Goal: Task Accomplishment & Management: Manage account settings

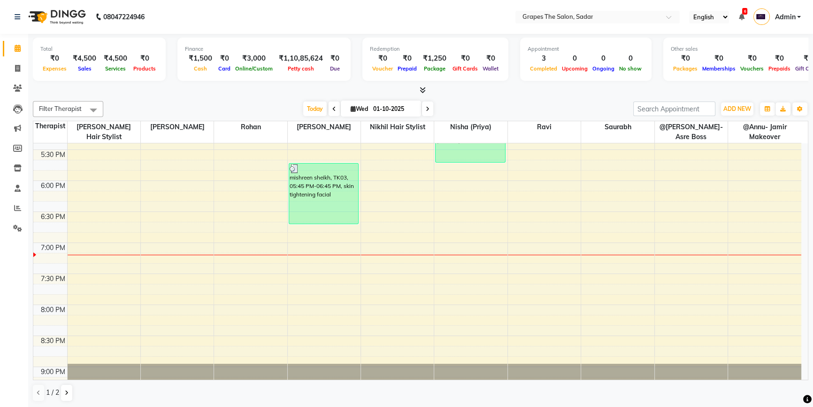
scroll to position [568, 0]
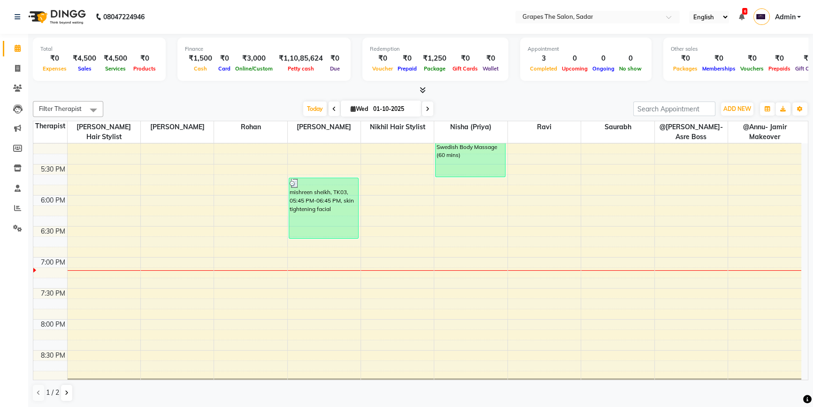
click at [385, 198] on div "8:00 AM 8:30 AM 9:00 AM 9:30 AM 10:00 AM 10:30 AM 11:00 AM 11:30 AM 12:00 PM 12…" at bounding box center [417, 9] width 768 height 867
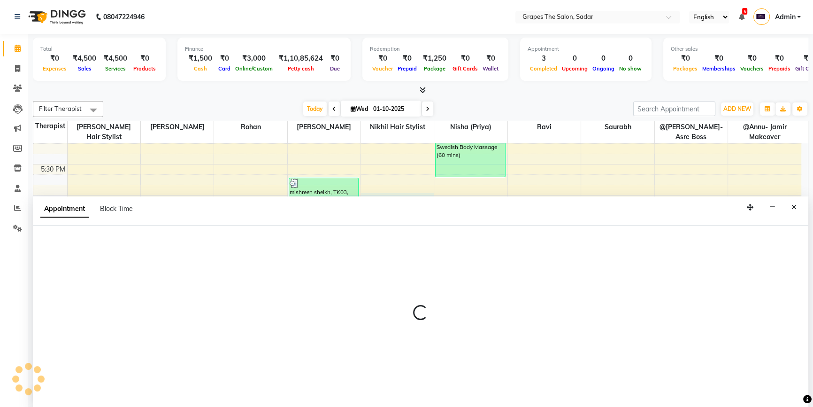
select select "4007"
select select "tentative"
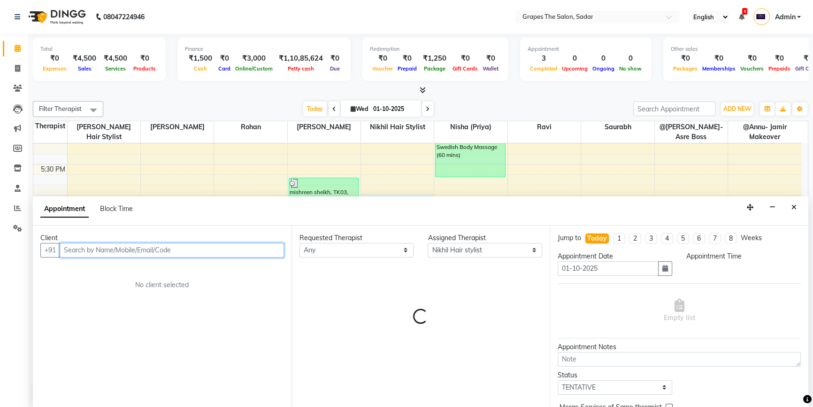
select select "1080"
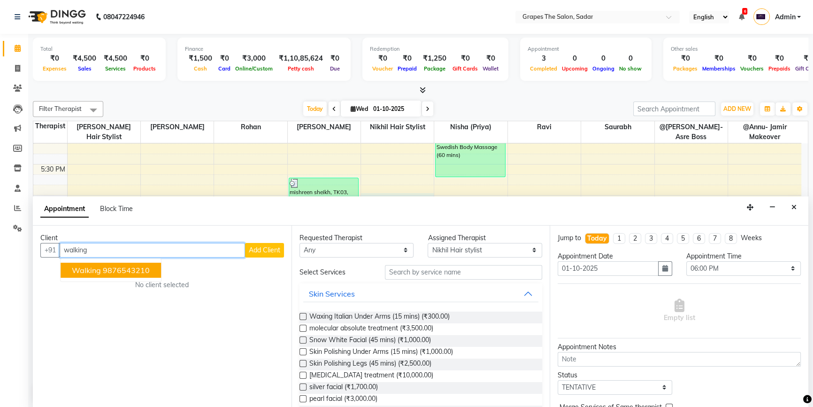
click at [105, 271] on ngb-highlight "9876543210" at bounding box center [126, 269] width 47 height 9
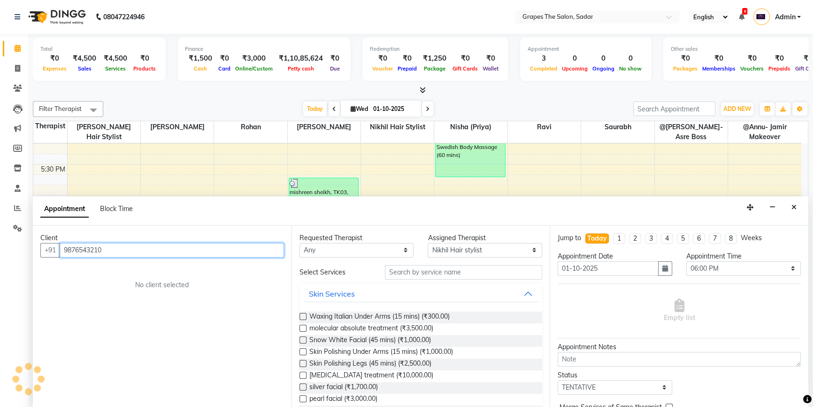
type input "9876543210"
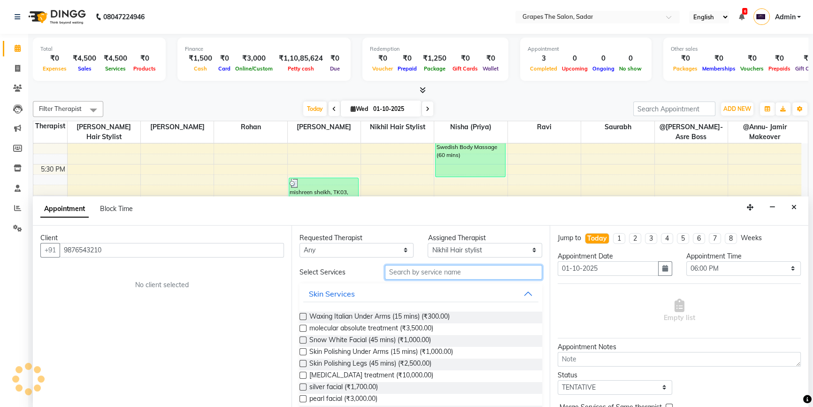
click at [416, 275] on input "text" at bounding box center [463, 272] width 157 height 15
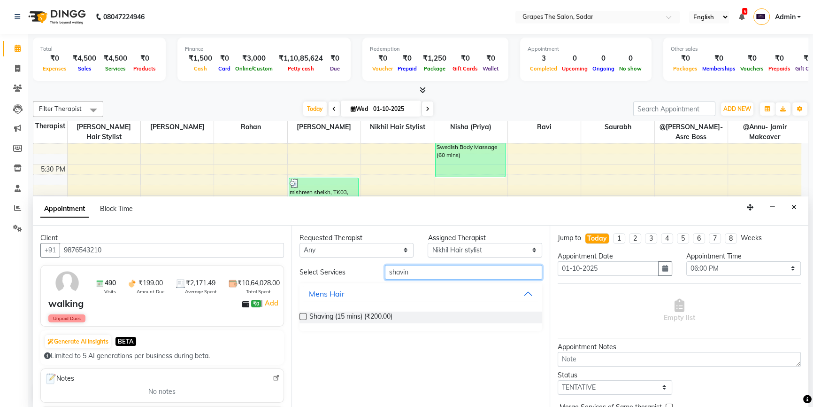
type input "shavin"
click at [301, 316] on label at bounding box center [303, 316] width 7 height 7
click at [301, 316] on input "checkbox" at bounding box center [303, 317] width 6 height 6
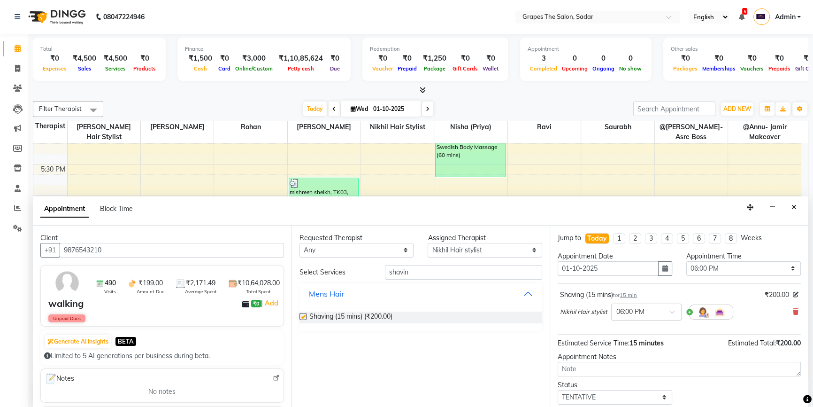
checkbox input "false"
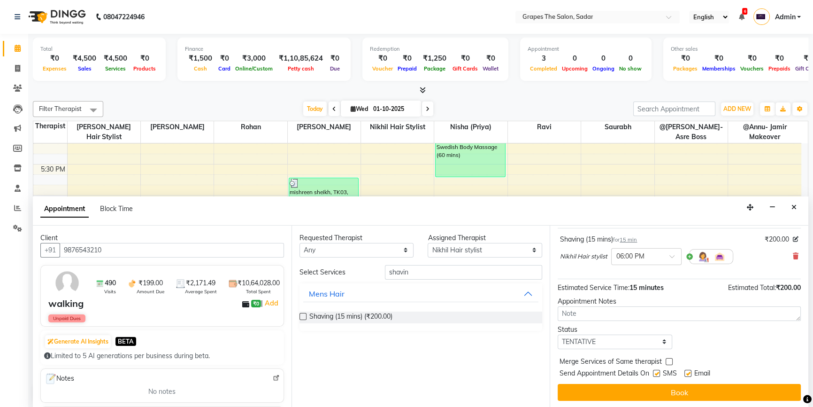
click at [689, 372] on label at bounding box center [688, 373] width 7 height 7
click at [689, 372] on input "checkbox" at bounding box center [688, 374] width 6 height 6
checkbox input "false"
click at [657, 370] on label at bounding box center [656, 373] width 7 height 7
click at [657, 371] on input "checkbox" at bounding box center [656, 374] width 6 height 6
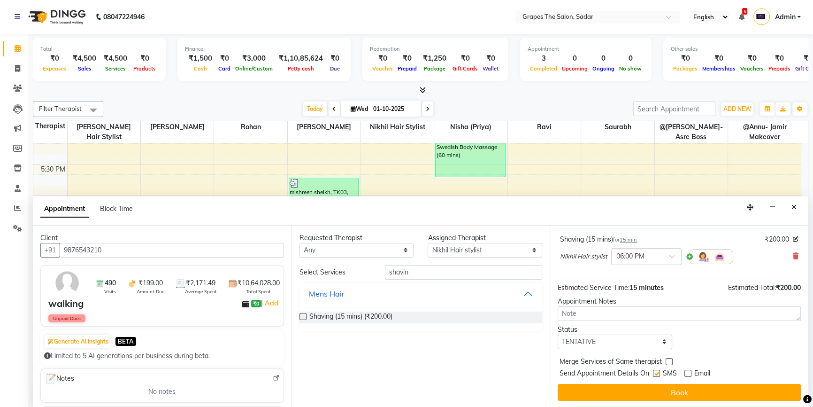
checkbox input "false"
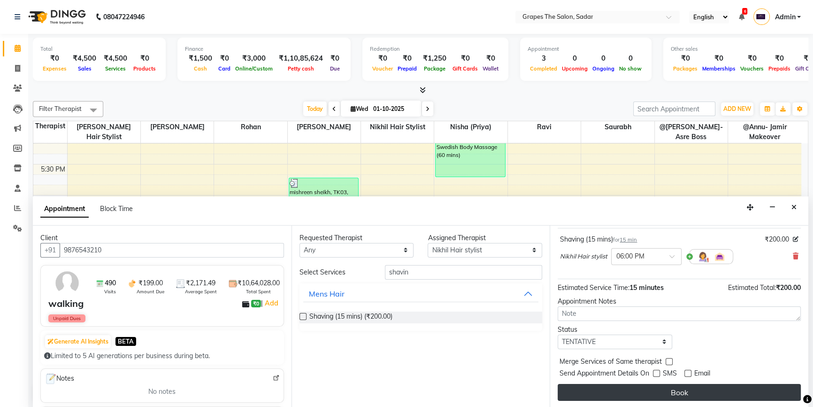
click at [680, 389] on button "Book" at bounding box center [679, 392] width 243 height 17
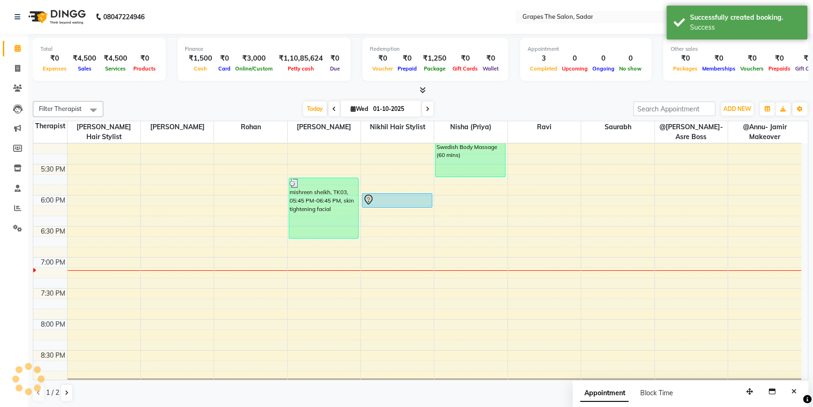
scroll to position [0, 0]
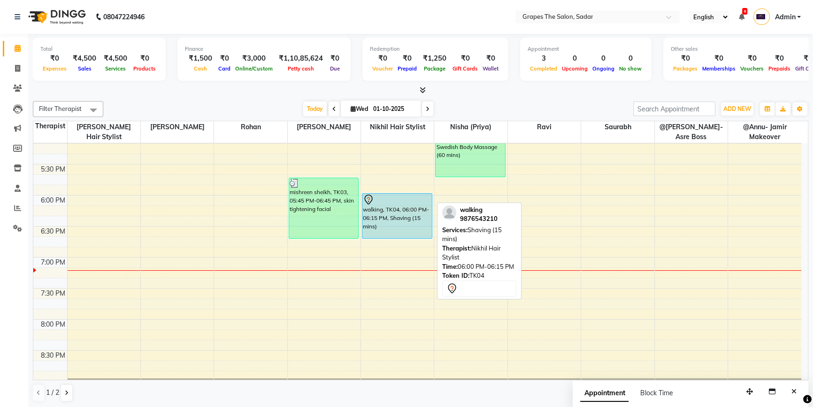
drag, startPoint x: 398, startPoint y: 204, endPoint x: 394, endPoint y: 234, distance: 30.3
click at [394, 234] on div "walking, TK04, 06:00 PM-06:15 PM, Shaving (15 mins) walking, TK04, 06:00 PM-06:…" at bounding box center [397, 9] width 73 height 867
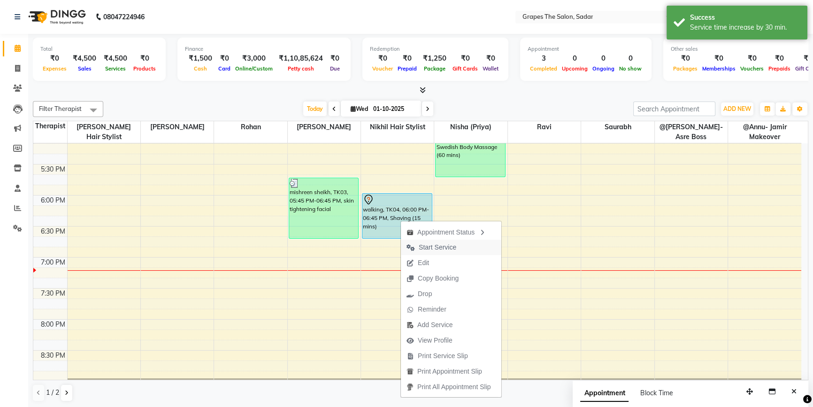
click at [442, 243] on span "Start Service" at bounding box center [438, 247] width 38 height 10
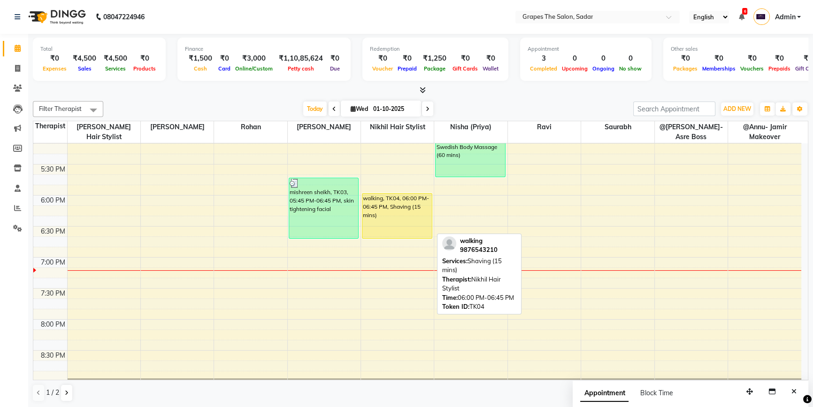
click at [401, 221] on div "walking, TK04, 06:00 PM-06:45 PM, Shaving (15 mins)" at bounding box center [396, 215] width 69 height 45
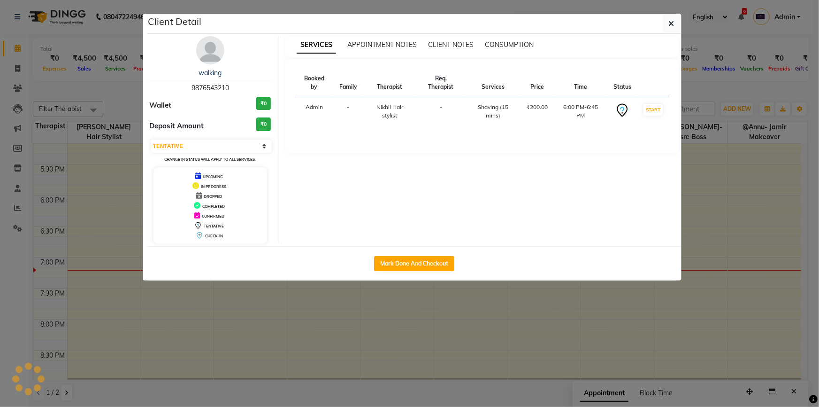
select select "1"
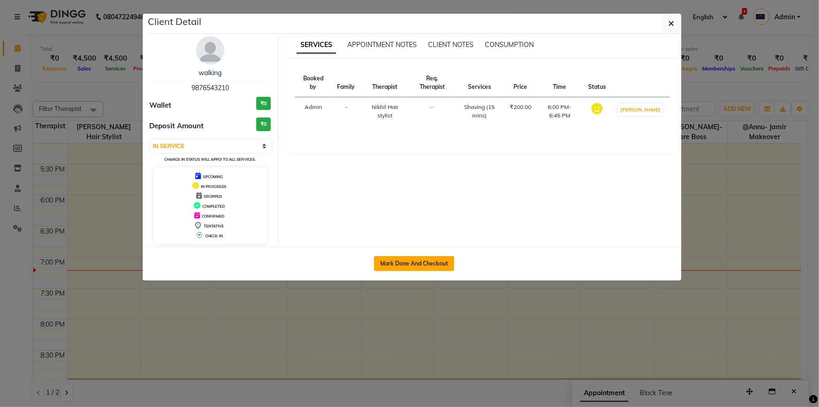
click at [427, 267] on button "Mark Done And Checkout" at bounding box center [414, 263] width 80 height 15
select select "service"
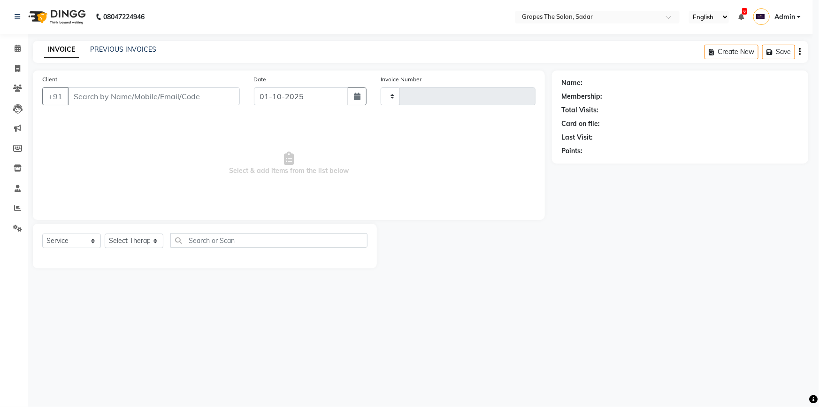
type input "1734"
select select "55"
type input "9876543210"
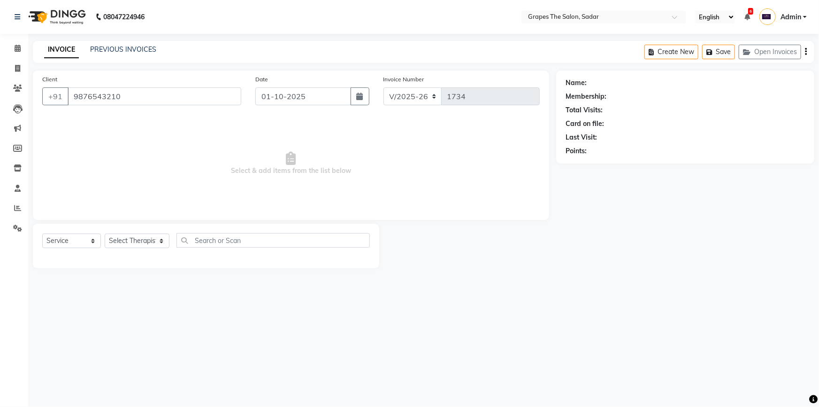
select select "4007"
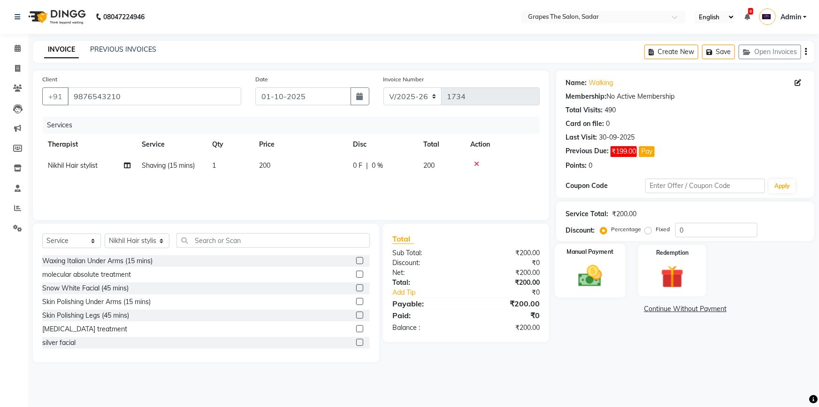
click at [602, 268] on img at bounding box center [590, 275] width 39 height 27
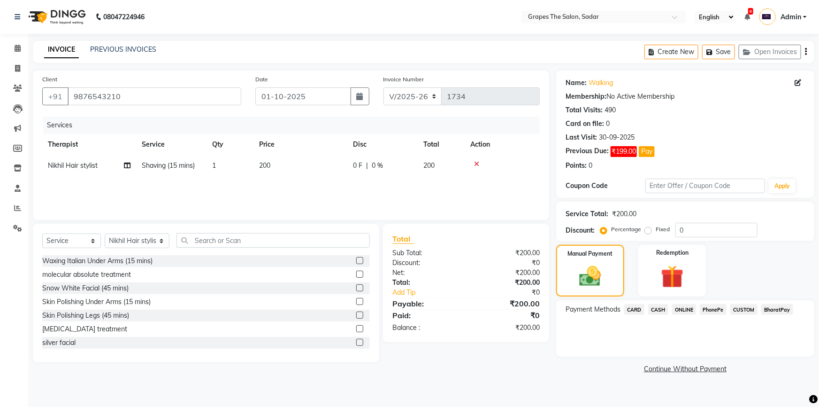
click at [656, 305] on span "CASH" at bounding box center [658, 309] width 20 height 11
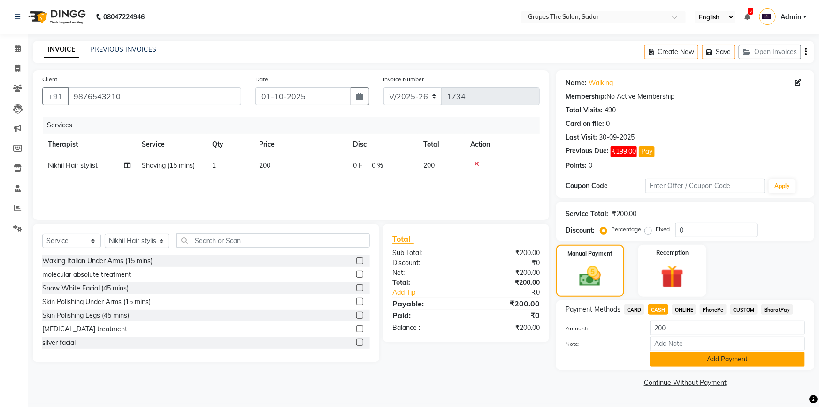
click at [694, 355] on button "Add Payment" at bounding box center [727, 359] width 155 height 15
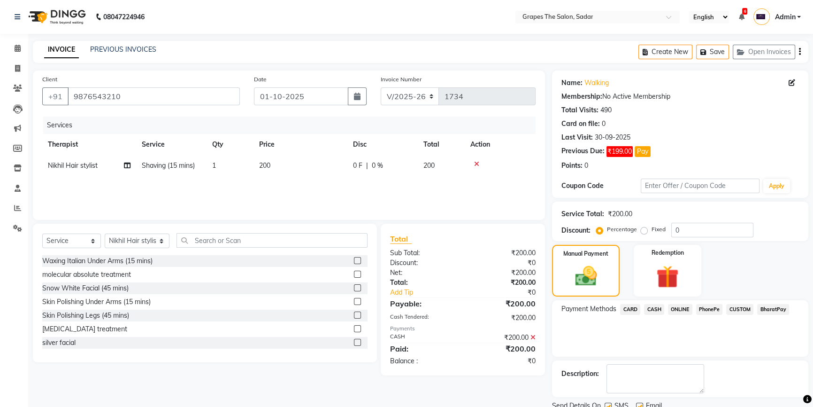
scroll to position [35, 0]
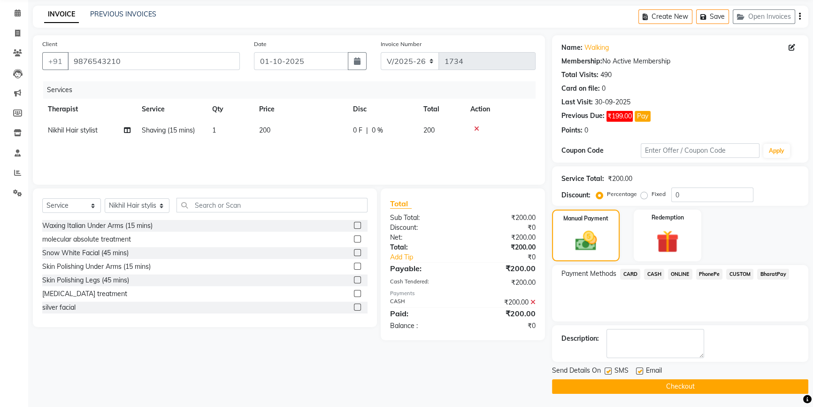
click at [641, 371] on label at bounding box center [639, 370] width 7 height 7
click at [641, 371] on input "checkbox" at bounding box center [639, 371] width 6 height 6
checkbox input "false"
click at [610, 371] on label at bounding box center [608, 370] width 7 height 7
click at [610, 371] on input "checkbox" at bounding box center [608, 371] width 6 height 6
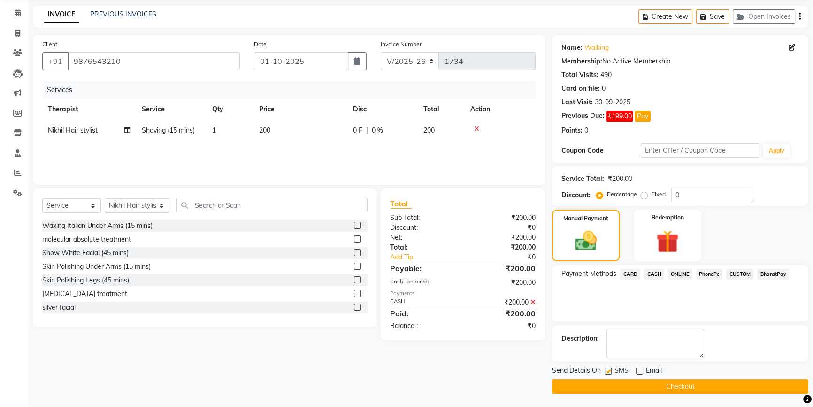
checkbox input "false"
click at [624, 383] on button "Checkout" at bounding box center [680, 386] width 256 height 15
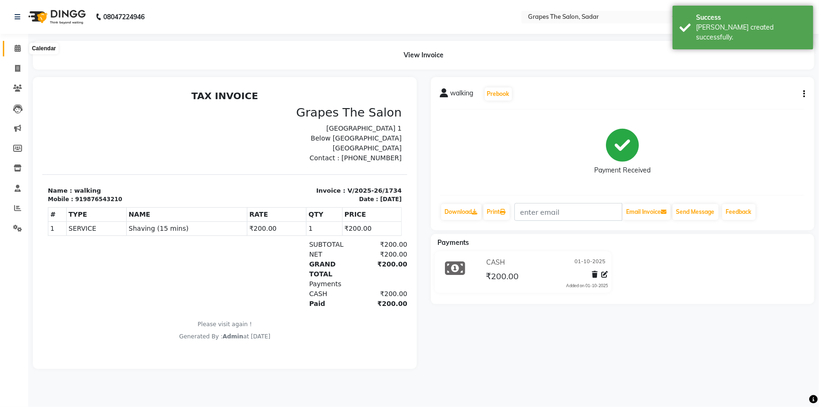
click at [19, 49] on icon at bounding box center [18, 48] width 6 height 7
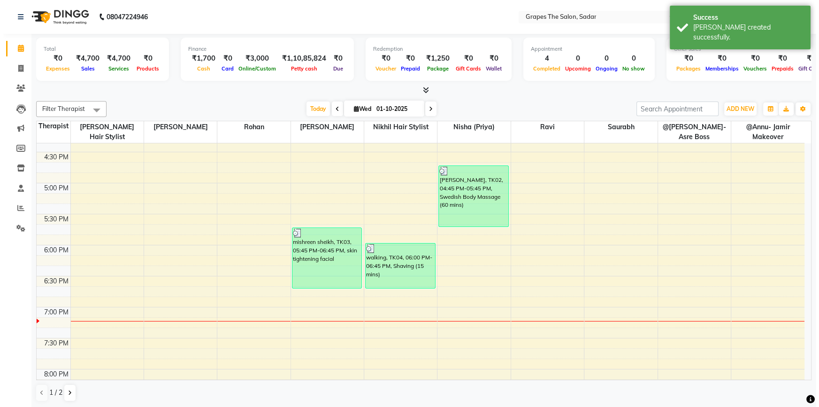
scroll to position [521, 0]
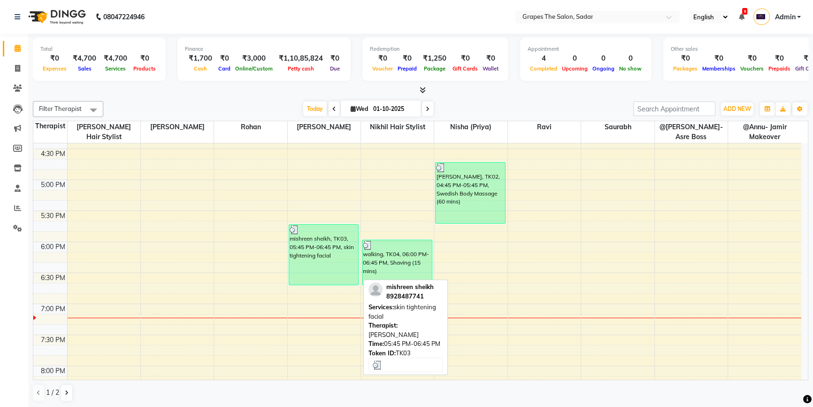
click at [333, 254] on div "mishreen sheikh, TK03, 05:45 PM-06:45 PM, skin tightening facial" at bounding box center [323, 254] width 69 height 60
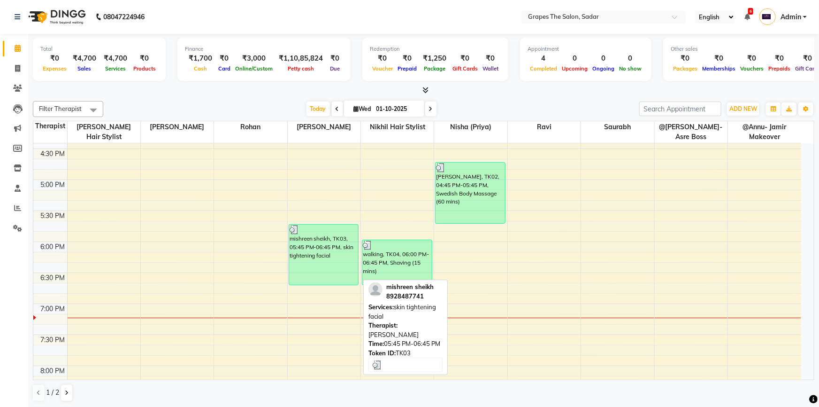
select select "3"
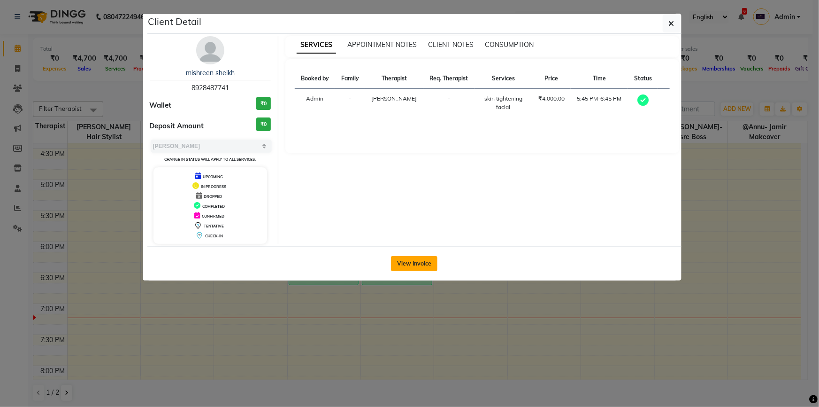
click at [410, 266] on button "View Invoice" at bounding box center [414, 263] width 46 height 15
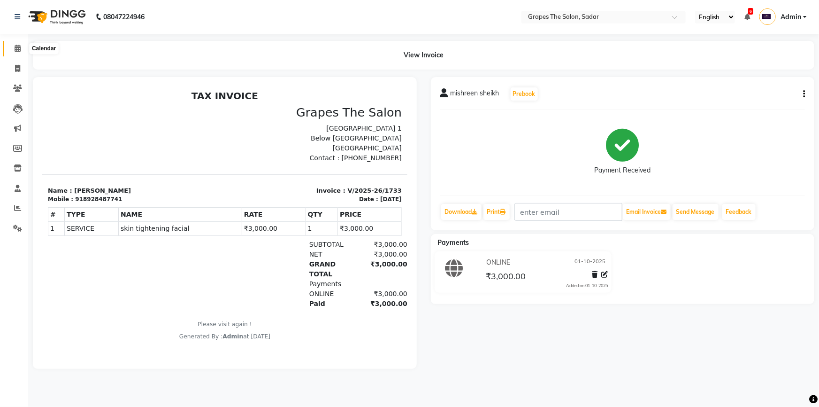
click at [17, 52] on span at bounding box center [17, 48] width 16 height 11
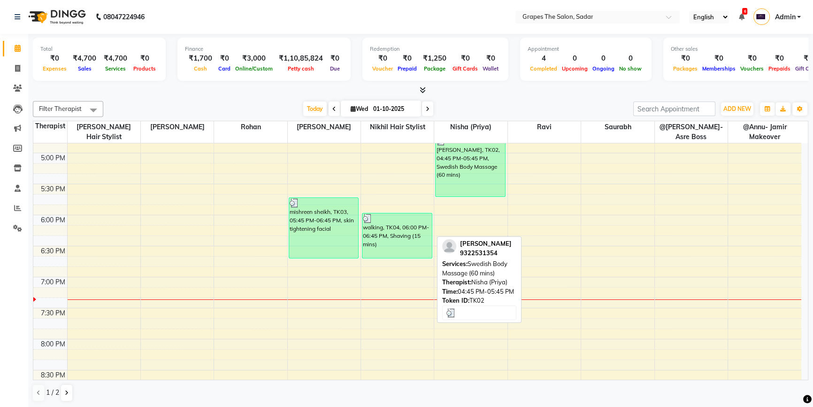
scroll to position [542, 0]
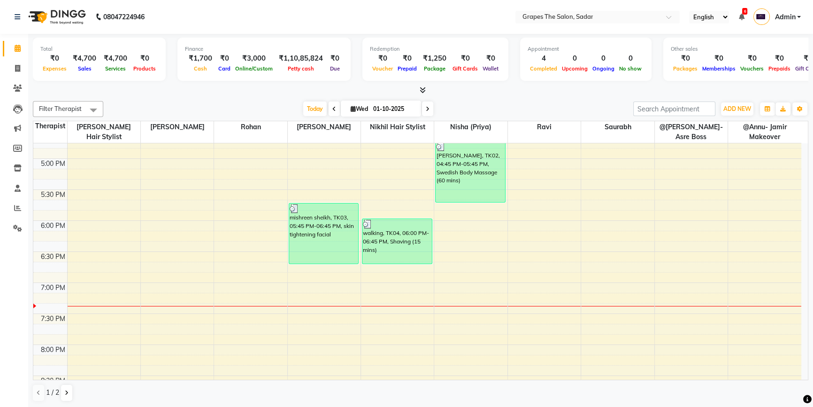
click at [524, 237] on div "8:00 AM 8:30 AM 9:00 AM 9:30 AM 10:00 AM 10:30 AM 11:00 AM 11:30 AM 12:00 PM 12…" at bounding box center [417, 34] width 768 height 867
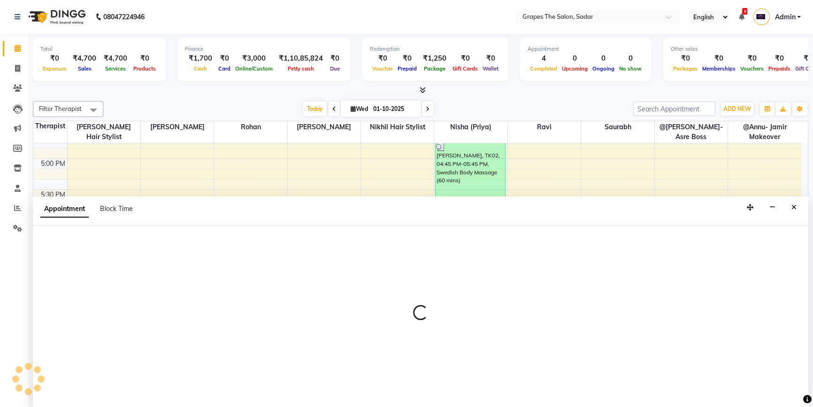
select select "58908"
select select "1095"
select select "tentative"
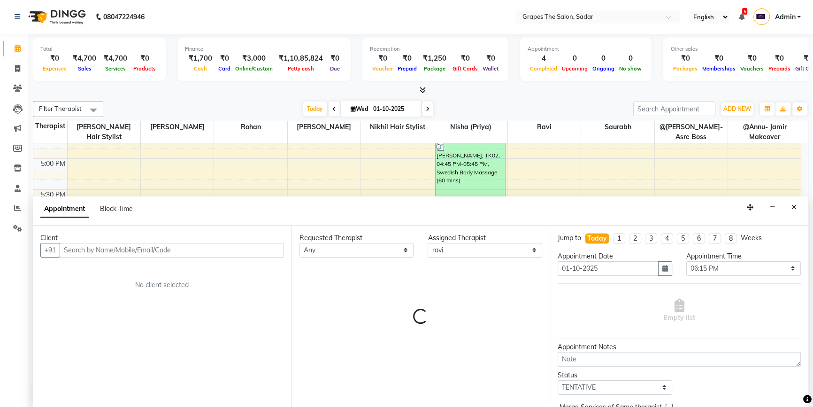
scroll to position [0, 0]
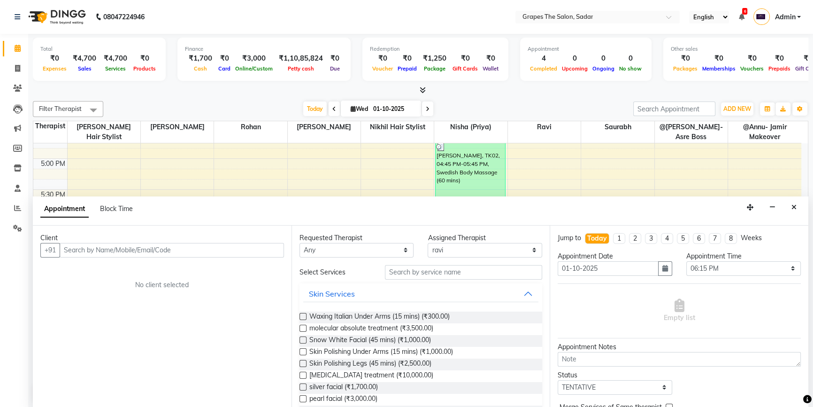
click at [236, 247] on input "text" at bounding box center [172, 250] width 224 height 15
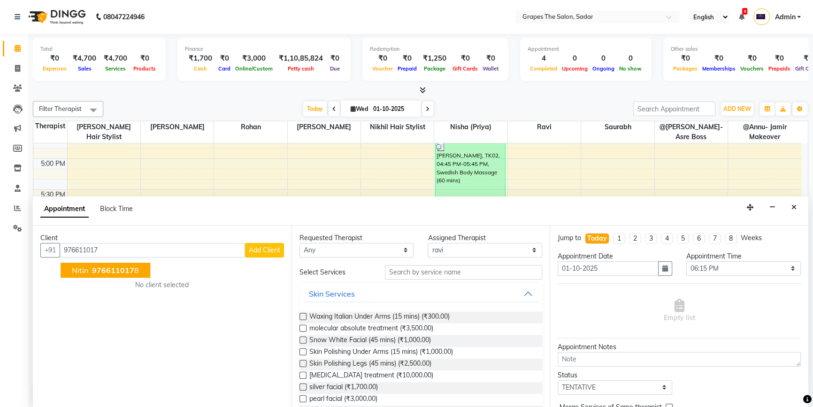
click at [144, 272] on button "nitin 976611017 8" at bounding box center [106, 269] width 90 height 15
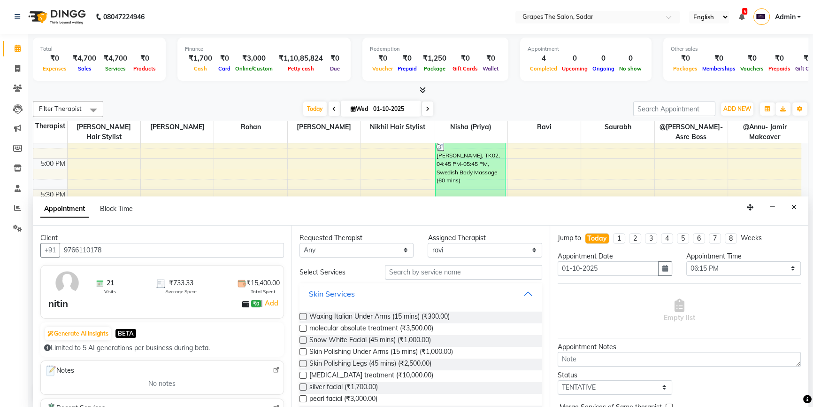
type input "9766110178"
click at [416, 272] on input "text" at bounding box center [463, 272] width 157 height 15
click at [405, 275] on input "text" at bounding box center [463, 272] width 157 height 15
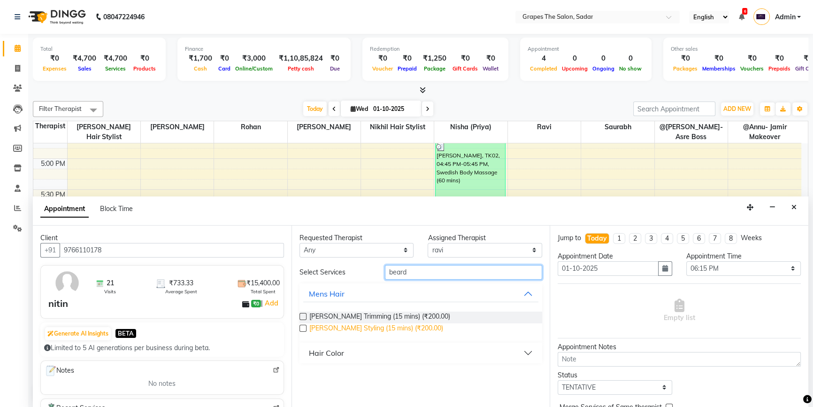
type input "beard"
click at [353, 327] on span "[PERSON_NAME] Styling (15 mins) (₹200.00)" at bounding box center [376, 329] width 134 height 12
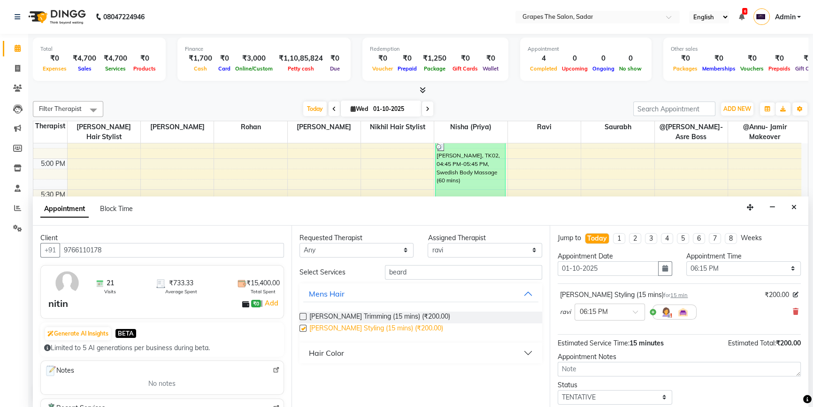
checkbox input "false"
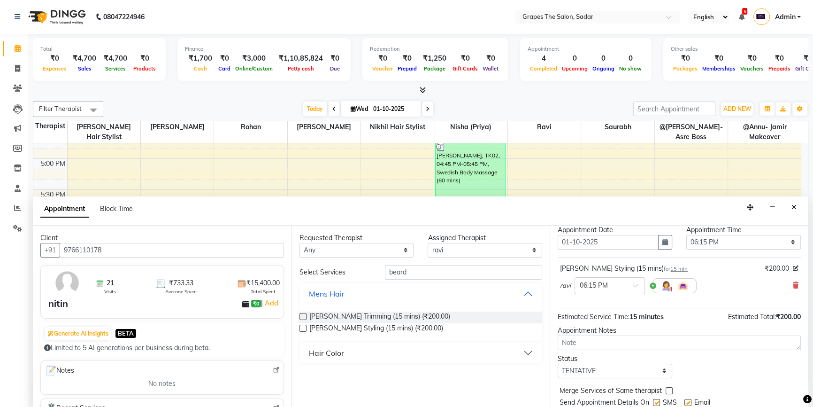
scroll to position [55, 0]
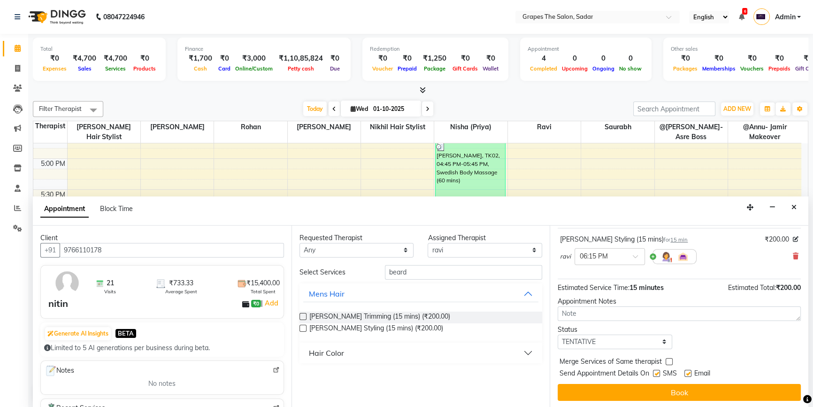
click at [689, 371] on label at bounding box center [688, 373] width 7 height 7
click at [689, 371] on input "checkbox" at bounding box center [688, 374] width 6 height 6
checkbox input "false"
click at [657, 371] on label at bounding box center [656, 373] width 7 height 7
click at [657, 371] on input "checkbox" at bounding box center [656, 374] width 6 height 6
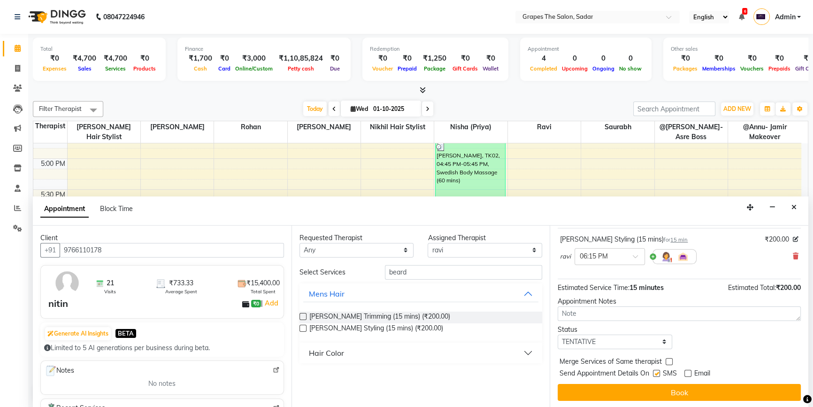
checkbox input "false"
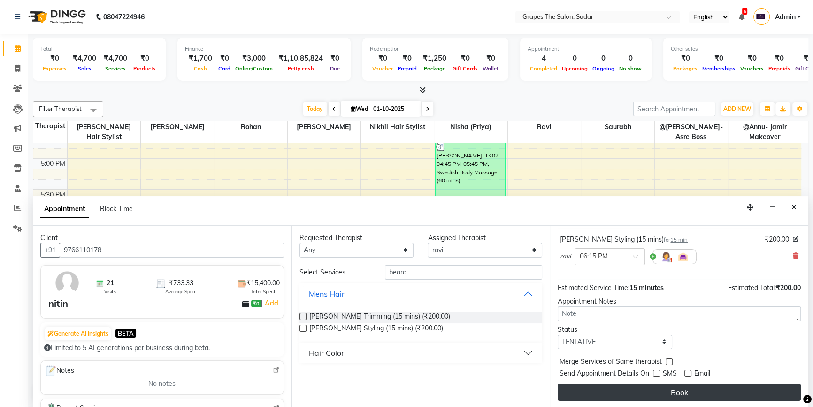
click at [651, 387] on button "Book" at bounding box center [679, 392] width 243 height 17
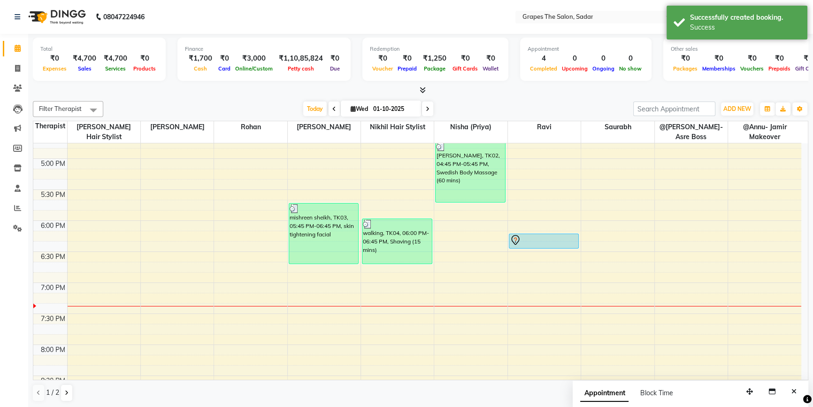
scroll to position [0, 0]
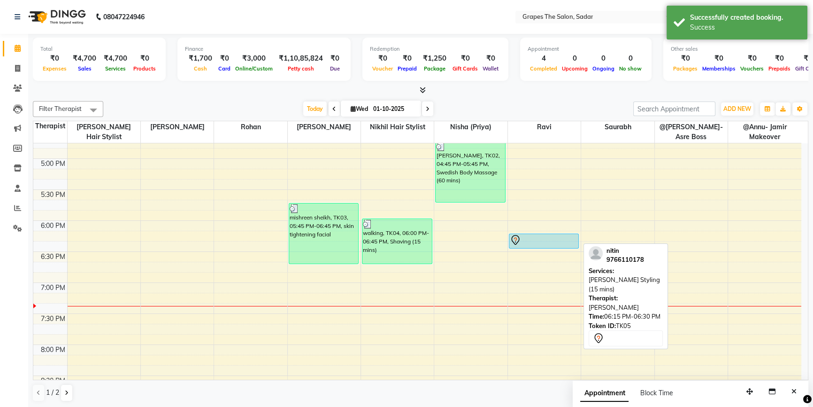
click at [530, 243] on div at bounding box center [544, 239] width 69 height 11
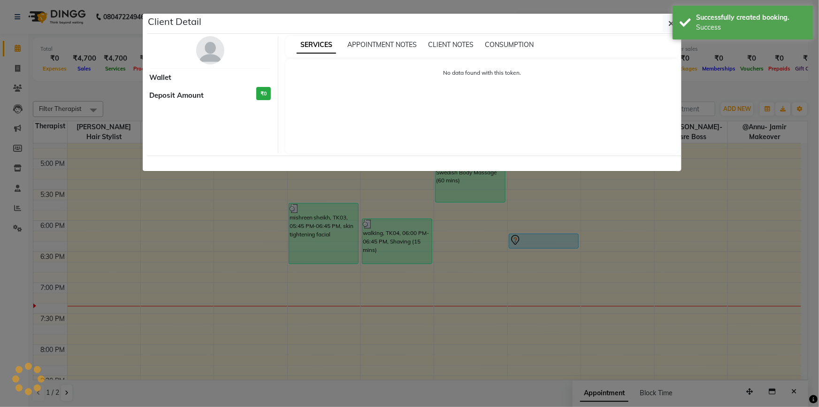
select select "7"
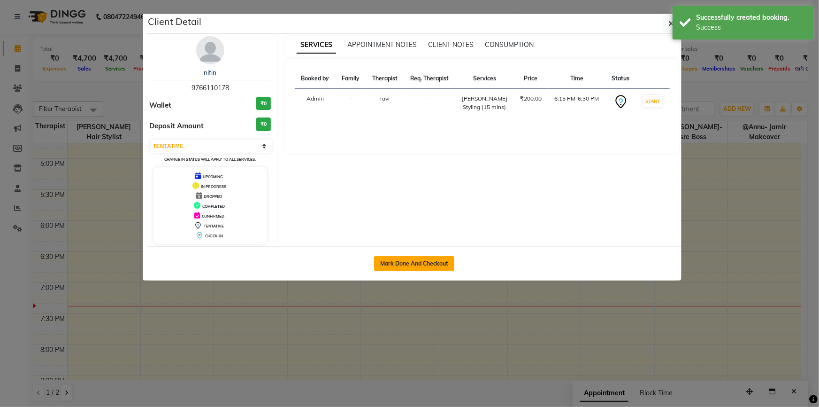
click at [399, 261] on button "Mark Done And Checkout" at bounding box center [414, 263] width 80 height 15
select select "service"
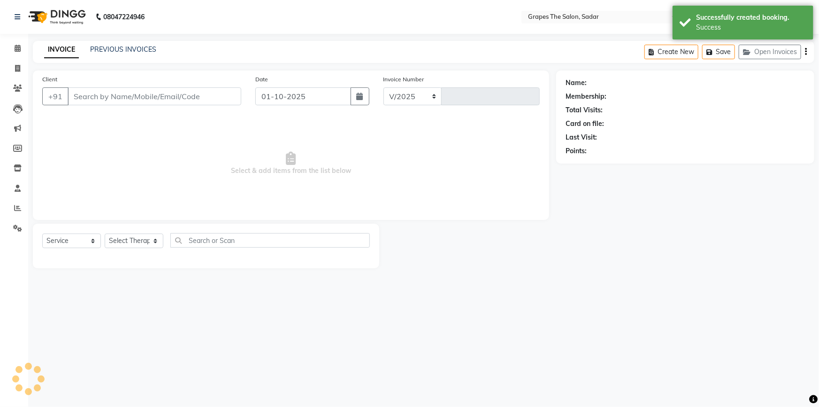
select select "55"
type input "1735"
type input "9766110178"
select select "58908"
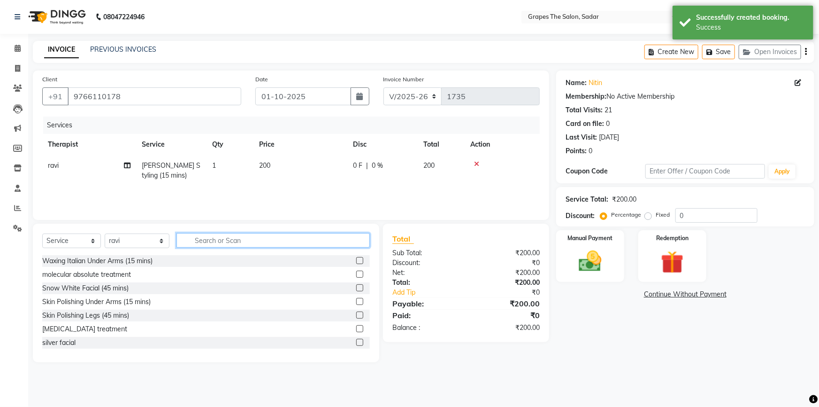
click at [189, 238] on input "text" at bounding box center [273, 240] width 193 height 15
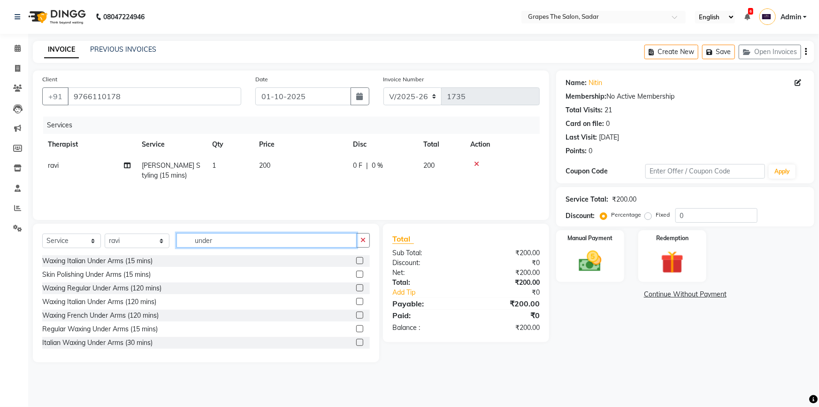
type input "under"
click at [356, 261] on label at bounding box center [359, 260] width 7 height 7
click at [356, 261] on input "checkbox" at bounding box center [359, 261] width 6 height 6
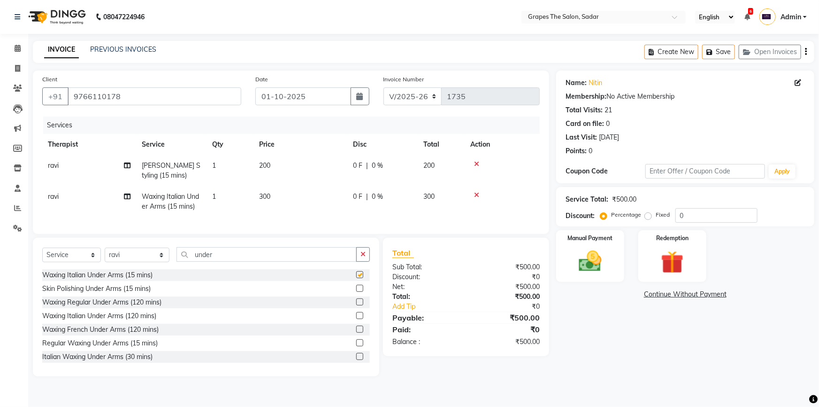
checkbox input "false"
click at [356, 292] on label at bounding box center [359, 288] width 7 height 7
click at [356, 292] on input "checkbox" at bounding box center [359, 288] width 6 height 6
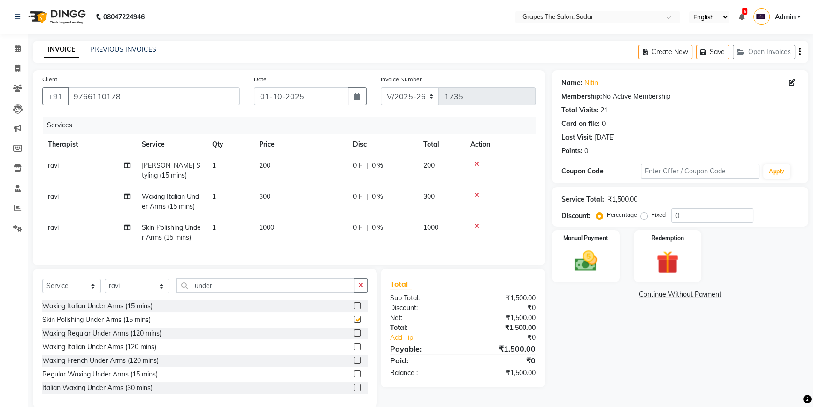
checkbox input "false"
click at [354, 336] on label at bounding box center [357, 332] width 7 height 7
click at [354, 336] on input "checkbox" at bounding box center [357, 333] width 6 height 6
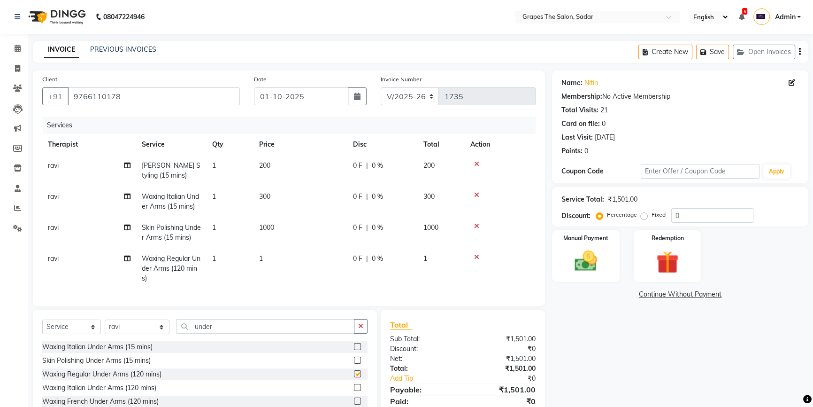
checkbox input "false"
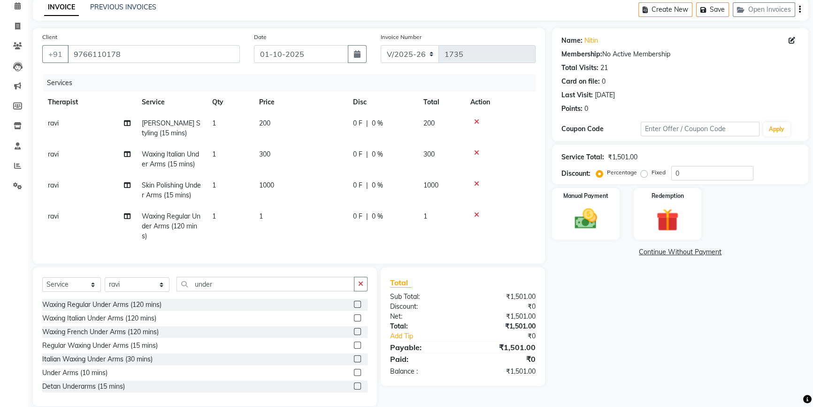
scroll to position [42, 0]
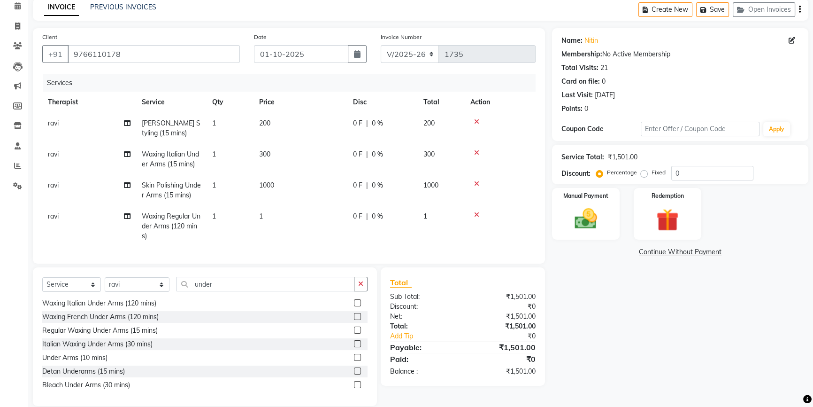
click at [354, 361] on label at bounding box center [357, 357] width 7 height 7
click at [354, 361] on input "checkbox" at bounding box center [357, 358] width 6 height 6
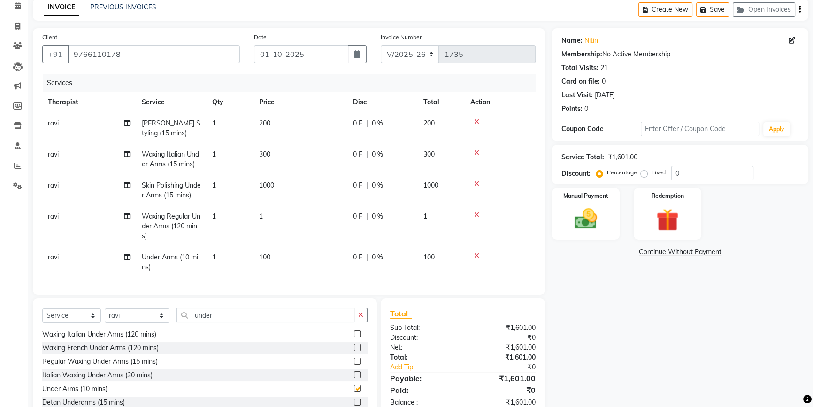
checkbox input "false"
click at [477, 216] on icon at bounding box center [476, 214] width 5 height 7
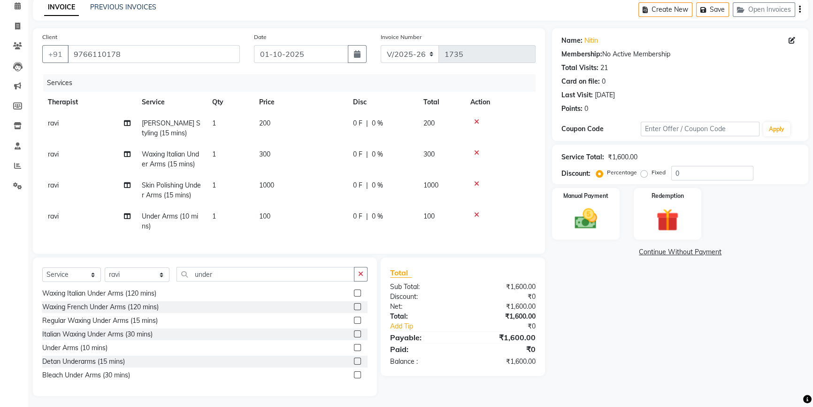
click at [477, 182] on icon at bounding box center [476, 183] width 5 height 7
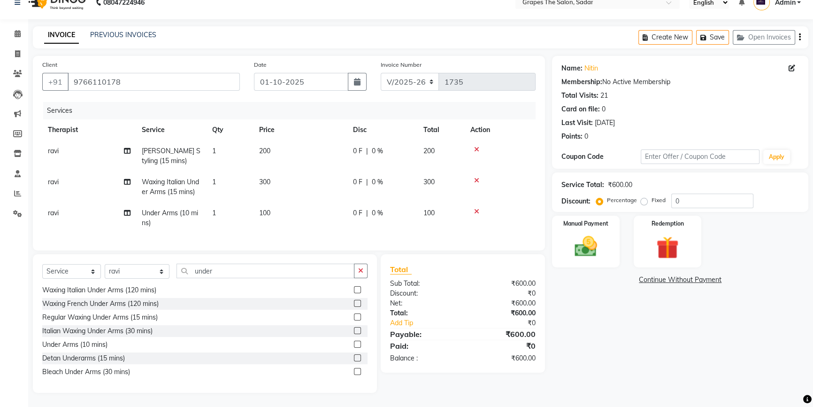
scroll to position [21, 0]
click at [478, 177] on icon at bounding box center [476, 180] width 5 height 7
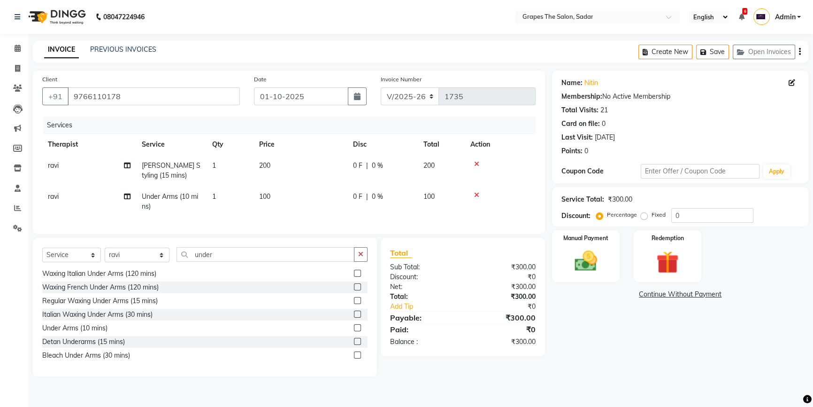
scroll to position [0, 0]
click at [603, 260] on img at bounding box center [590, 260] width 39 height 27
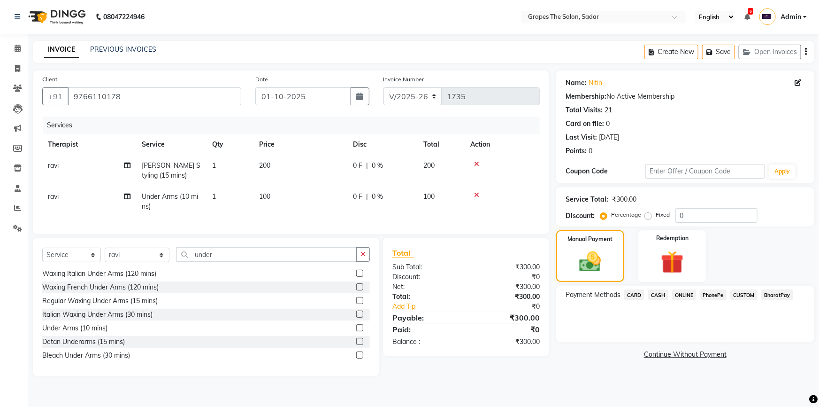
click at [686, 295] on span "ONLINE" at bounding box center [684, 294] width 24 height 11
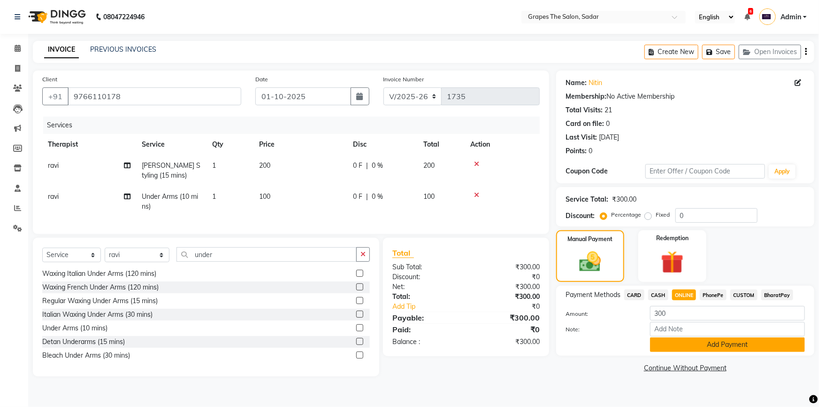
click at [687, 346] on button "Add Payment" at bounding box center [727, 344] width 155 height 15
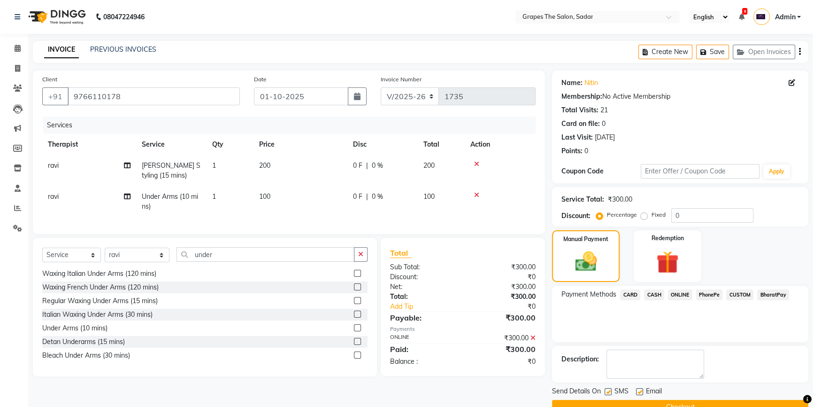
scroll to position [21, 0]
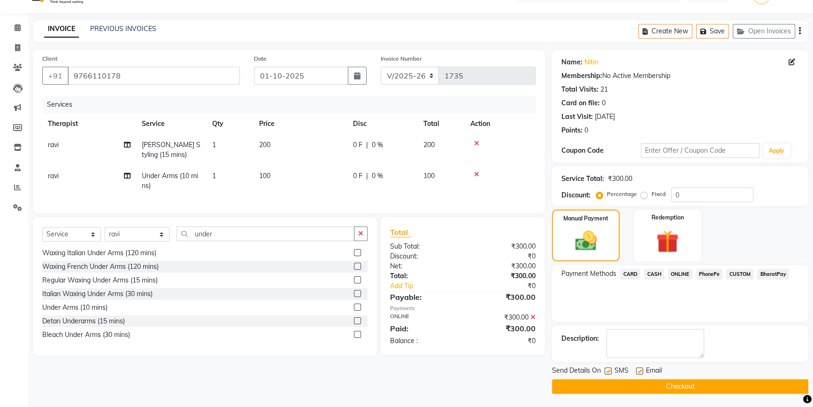
click at [638, 370] on label at bounding box center [639, 370] width 7 height 7
click at [638, 370] on input "checkbox" at bounding box center [639, 371] width 6 height 6
checkbox input "false"
click at [609, 370] on label at bounding box center [608, 370] width 7 height 7
click at [609, 370] on input "checkbox" at bounding box center [608, 371] width 6 height 6
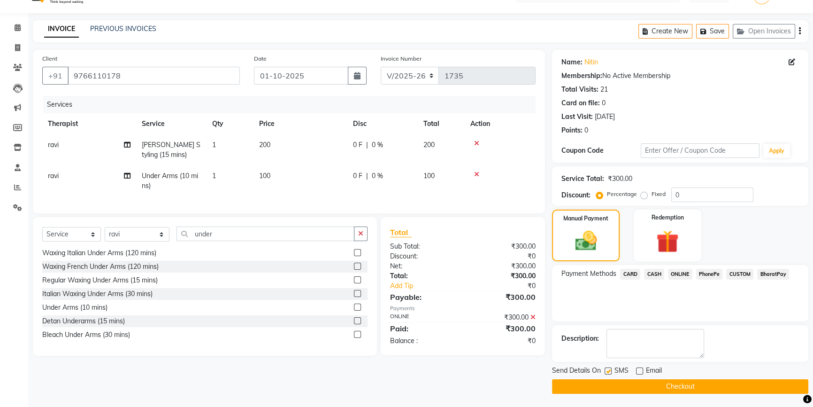
checkbox input "false"
click at [611, 381] on button "Checkout" at bounding box center [680, 386] width 256 height 15
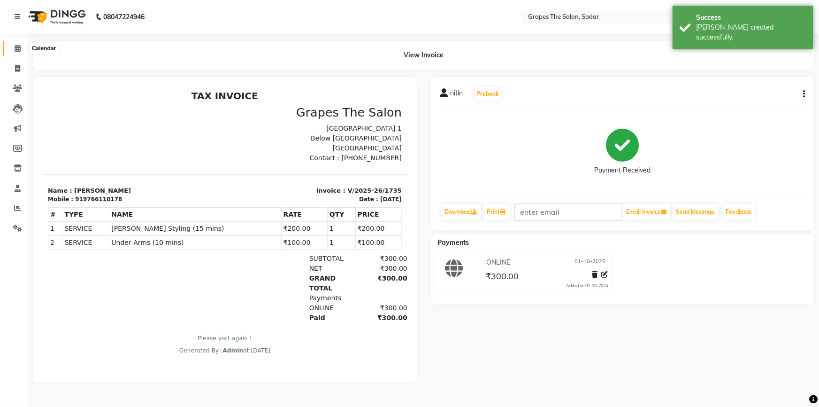
click at [16, 46] on icon at bounding box center [18, 48] width 6 height 7
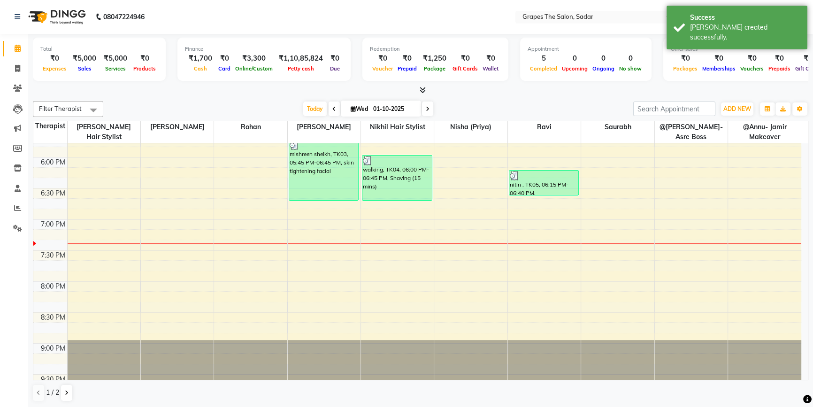
scroll to position [628, 0]
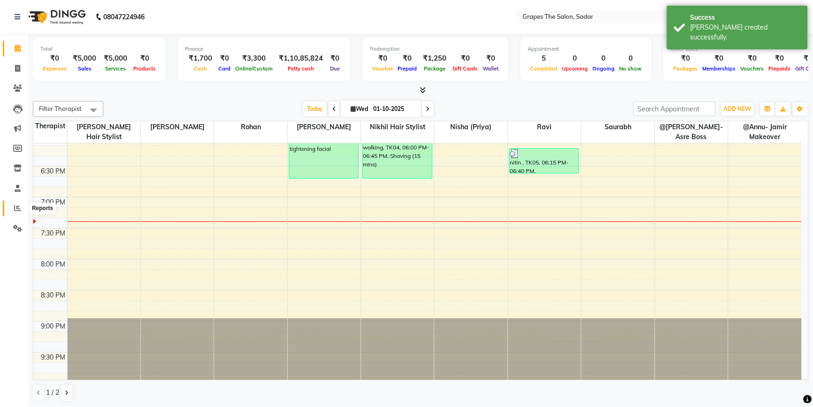
click at [14, 207] on icon at bounding box center [17, 207] width 7 height 7
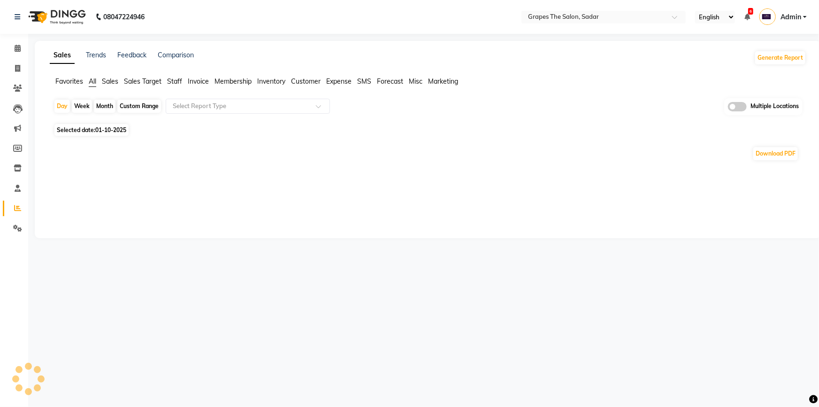
click at [102, 103] on div "Month" at bounding box center [105, 106] width 22 height 13
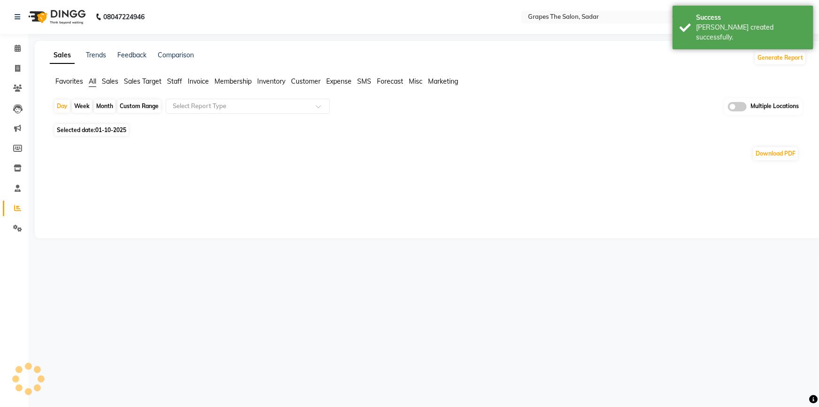
select select "10"
select select "2025"
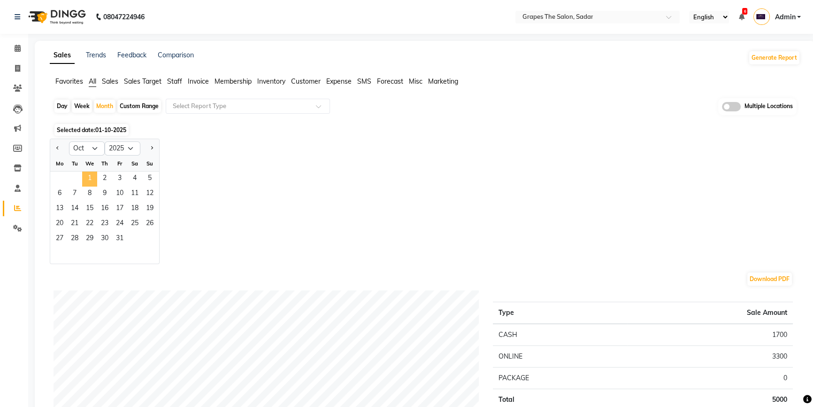
click at [88, 175] on span "1" at bounding box center [89, 178] width 15 height 15
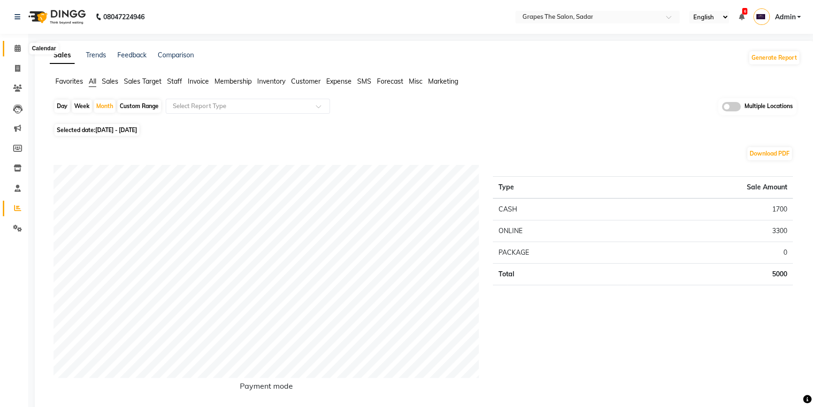
click at [19, 51] on icon at bounding box center [18, 48] width 6 height 7
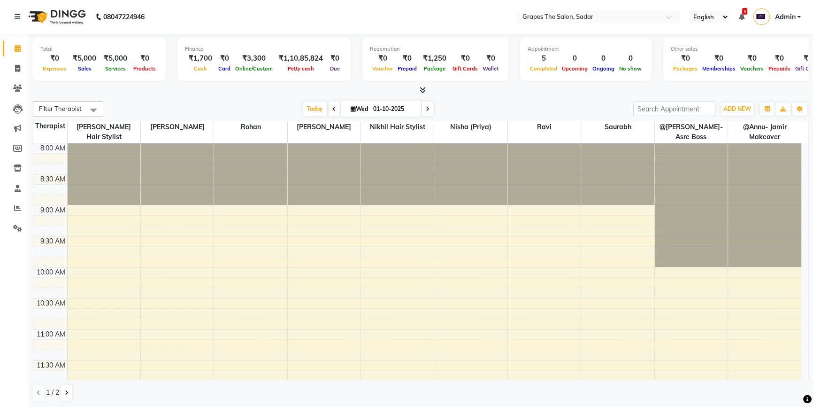
click at [0, 396] on aside "Calendar Invoice Clients Leads Marketing Members Inventory Staff Reports Settin…" at bounding box center [14, 204] width 28 height 408
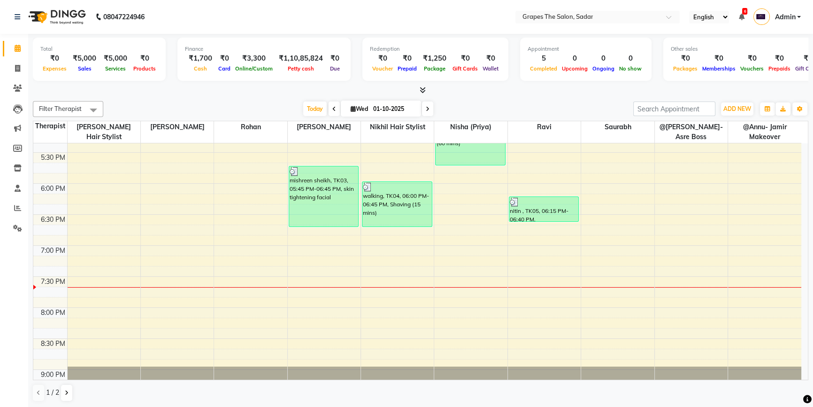
scroll to position [564, 0]
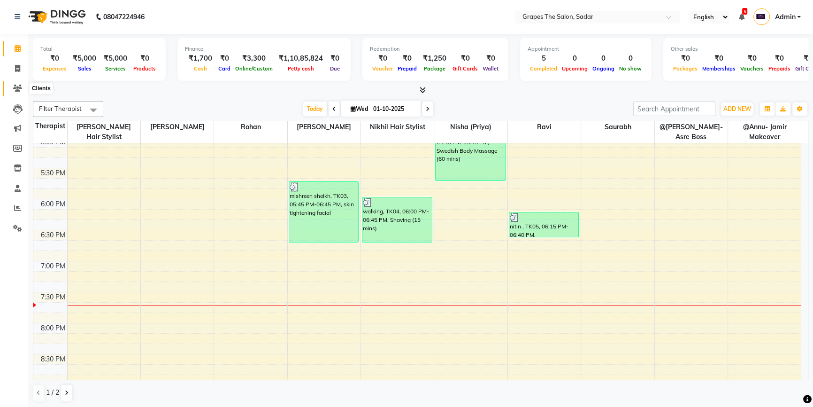
click at [18, 89] on icon at bounding box center [17, 88] width 9 height 7
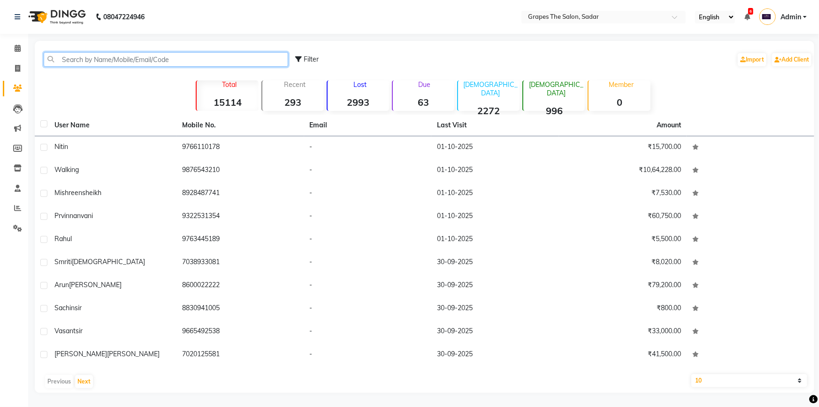
click at [126, 57] on input "text" at bounding box center [166, 59] width 245 height 15
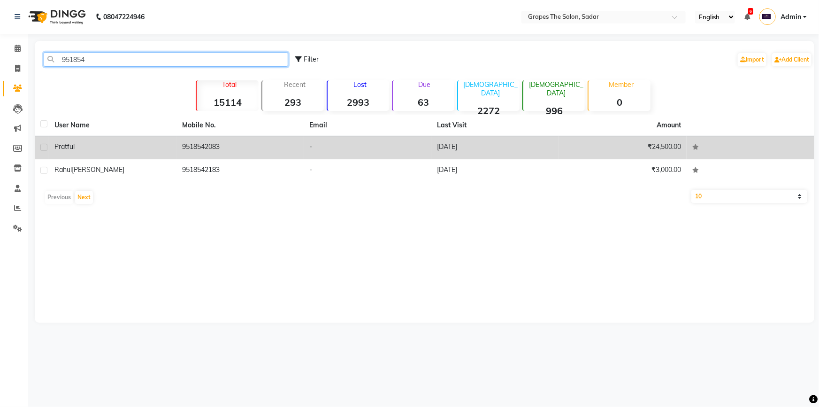
type input "951854"
click at [214, 144] on td "9518542083" at bounding box center [241, 147] width 128 height 23
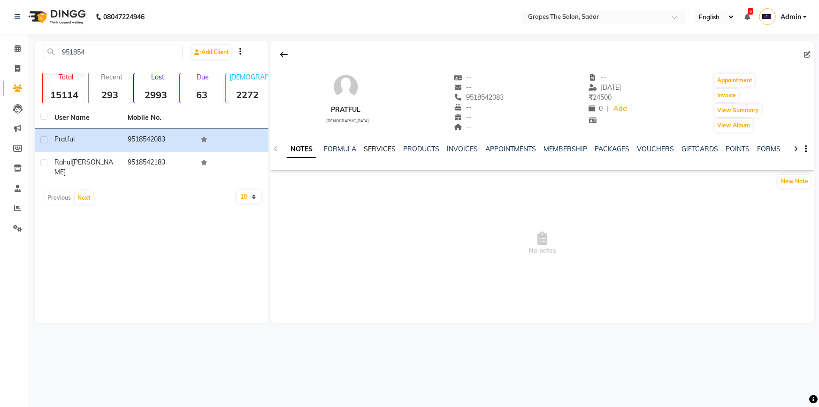
click at [380, 148] on link "SERVICES" at bounding box center [380, 149] width 32 height 8
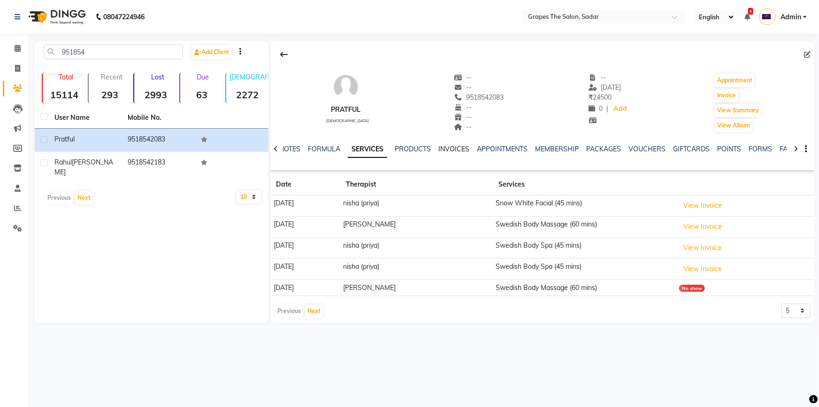
click at [455, 149] on link "INVOICES" at bounding box center [454, 149] width 31 height 8
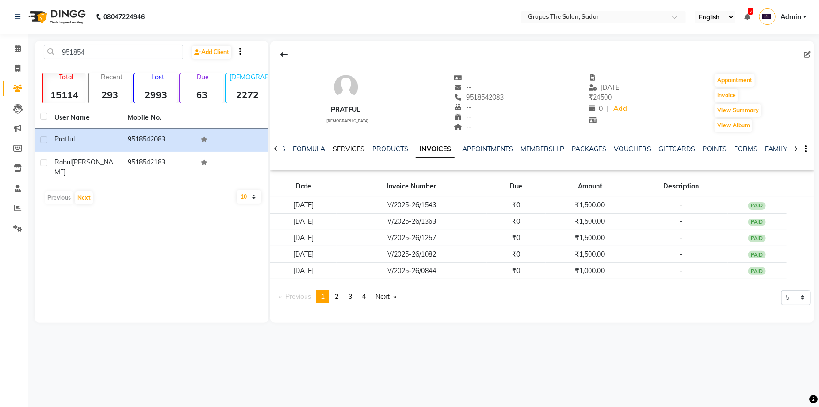
click at [340, 150] on link "SERVICES" at bounding box center [349, 149] width 32 height 8
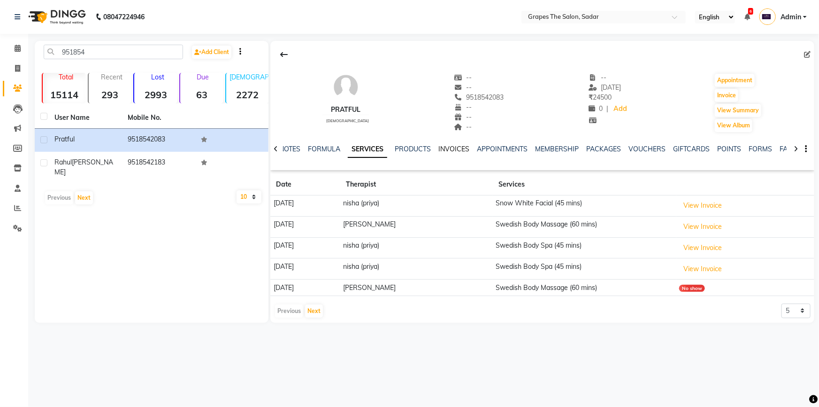
click at [446, 146] on link "INVOICES" at bounding box center [454, 149] width 31 height 8
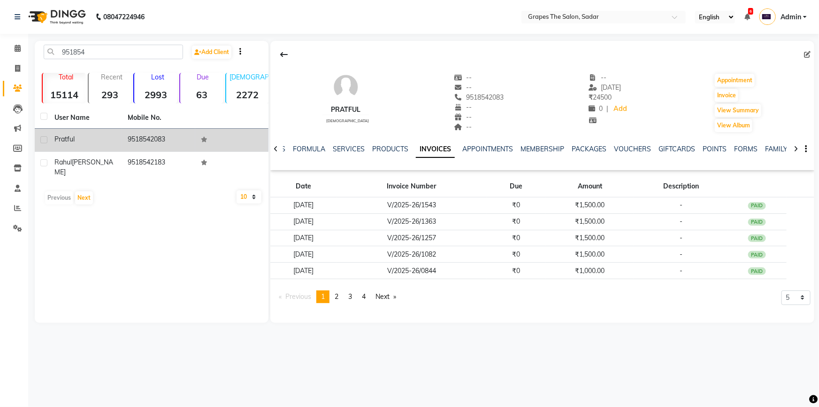
click at [158, 138] on td "9518542083" at bounding box center [158, 140] width 73 height 23
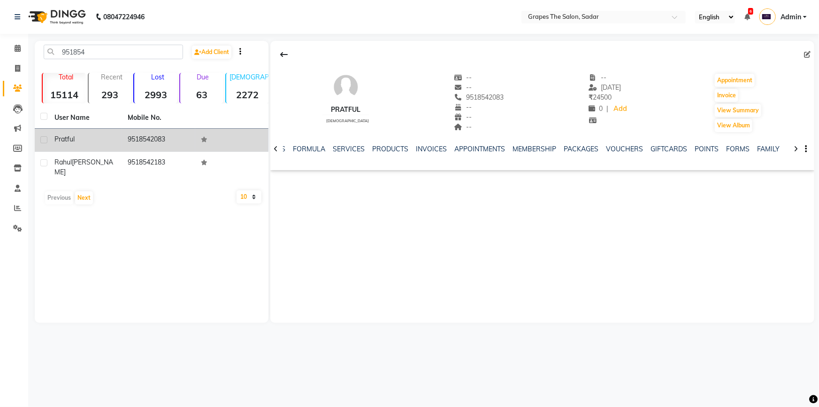
click at [158, 139] on td "9518542083" at bounding box center [158, 140] width 73 height 23
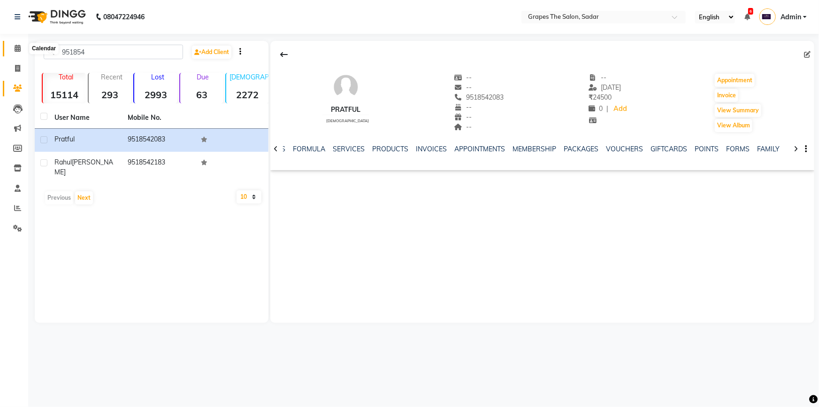
click at [21, 43] on span at bounding box center [17, 48] width 16 height 11
click at [19, 45] on icon at bounding box center [18, 48] width 6 height 7
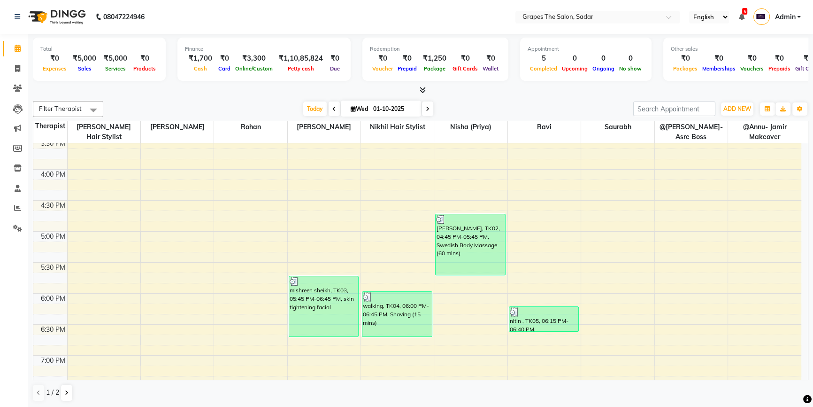
scroll to position [597, 0]
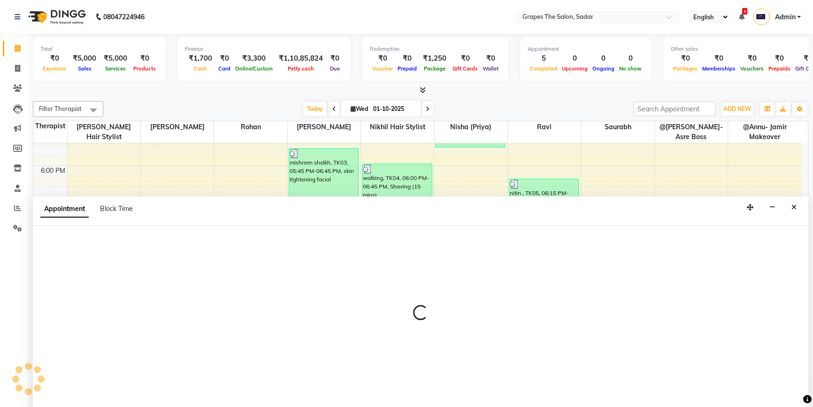
select select "2180"
select select "tentative"
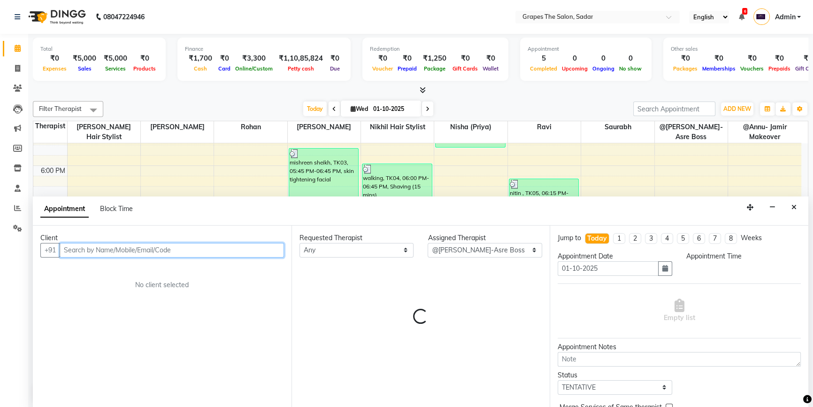
select select "1170"
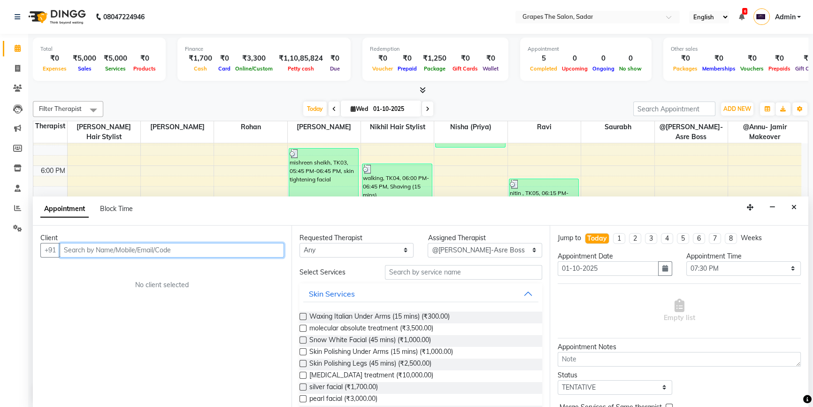
scroll to position [0, 0]
paste input "9518542083"
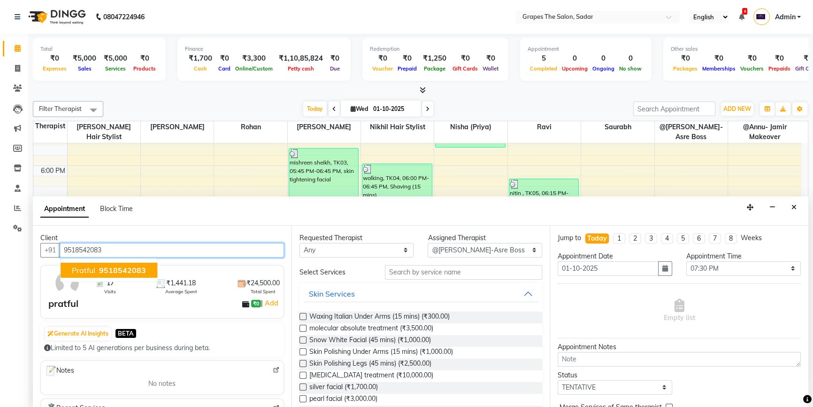
click at [129, 271] on span "9518542083" at bounding box center [122, 269] width 47 height 9
type input "9518542083"
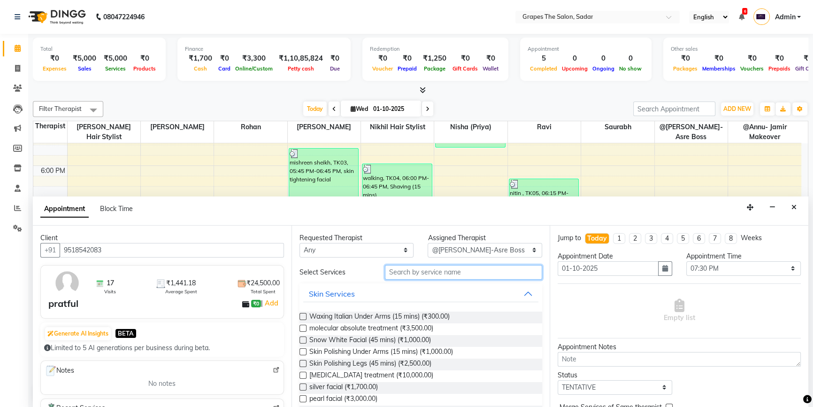
click at [391, 270] on input "text" at bounding box center [463, 272] width 157 height 15
click at [391, 272] on input "text" at bounding box center [463, 272] width 157 height 15
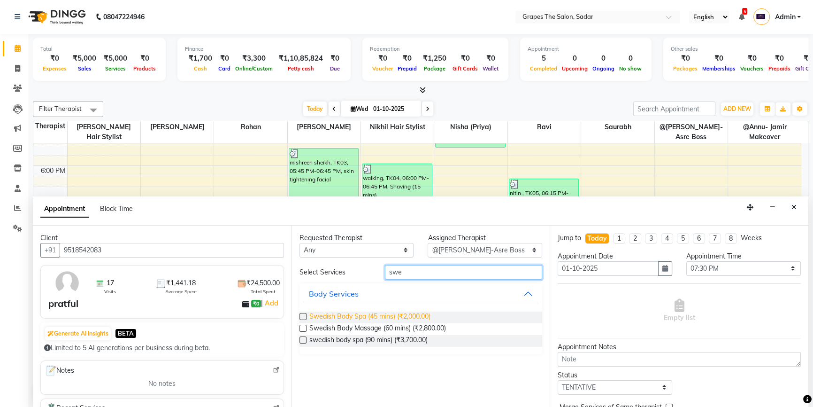
type input "swe"
click at [402, 317] on span "Swedish Body Spa (45 mins) (₹2,000.00)" at bounding box center [369, 317] width 121 height 12
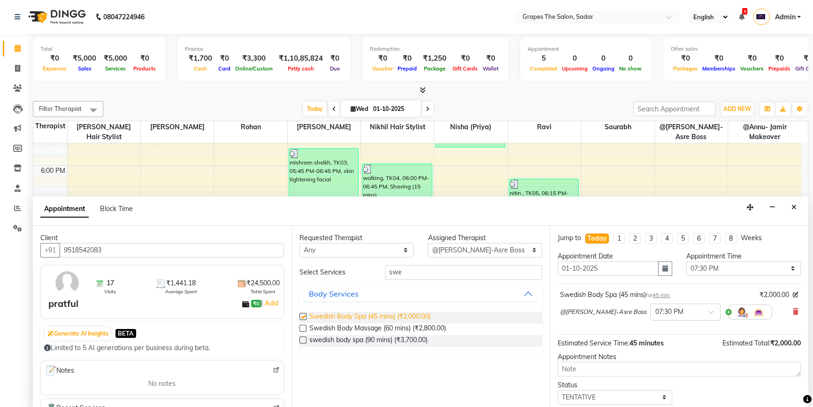
checkbox input "false"
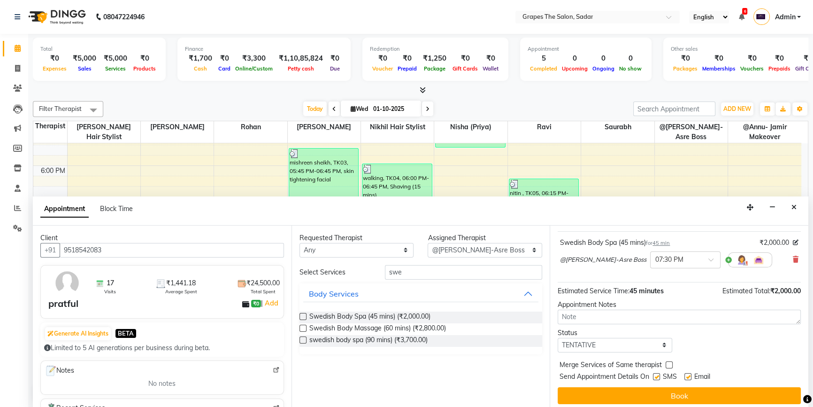
scroll to position [55, 0]
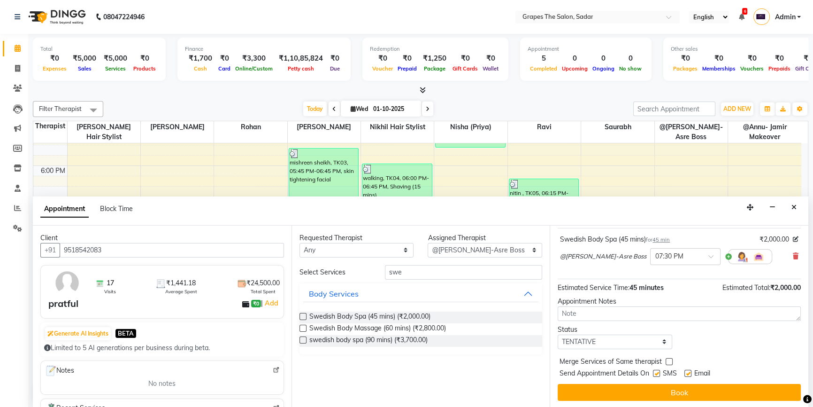
click at [686, 370] on label at bounding box center [688, 373] width 7 height 7
click at [686, 371] on input "checkbox" at bounding box center [688, 374] width 6 height 6
checkbox input "false"
click at [659, 372] on label at bounding box center [656, 373] width 7 height 7
click at [659, 372] on input "checkbox" at bounding box center [656, 374] width 6 height 6
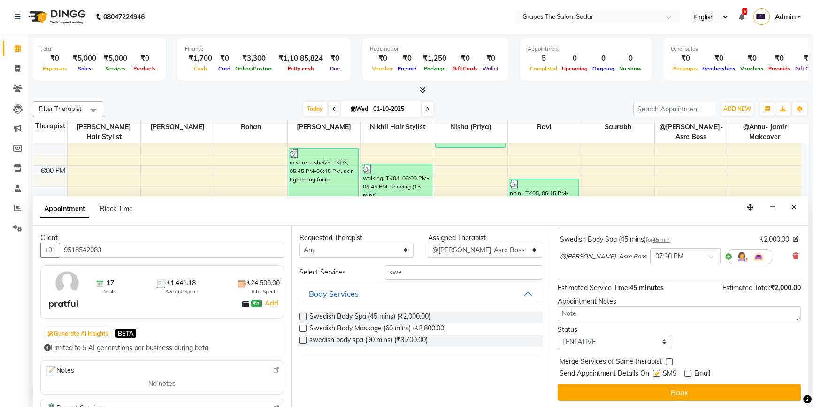
checkbox input "false"
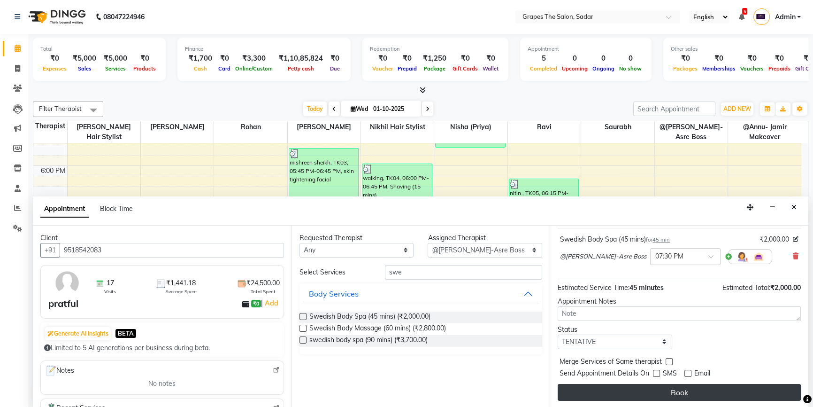
click at [663, 389] on button "Book" at bounding box center [679, 392] width 243 height 17
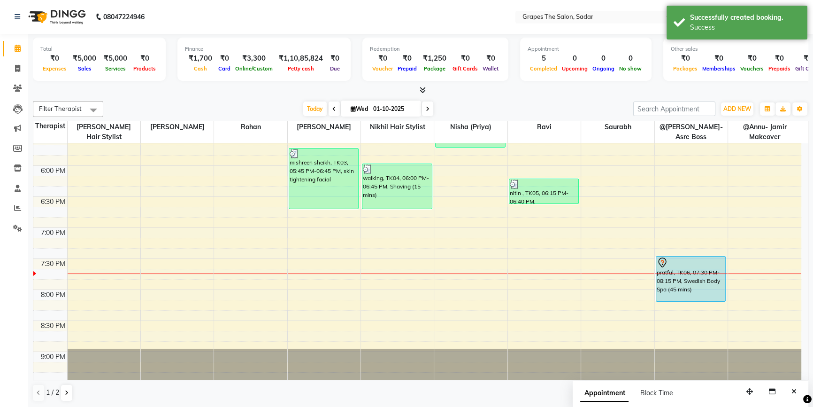
scroll to position [0, 0]
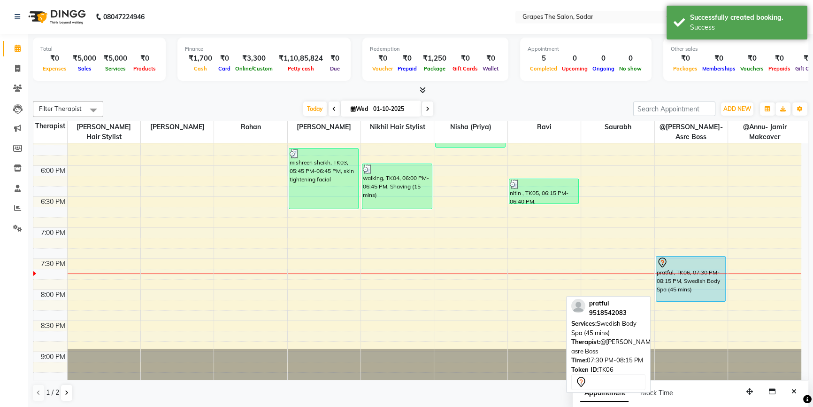
click at [714, 266] on div at bounding box center [691, 262] width 69 height 11
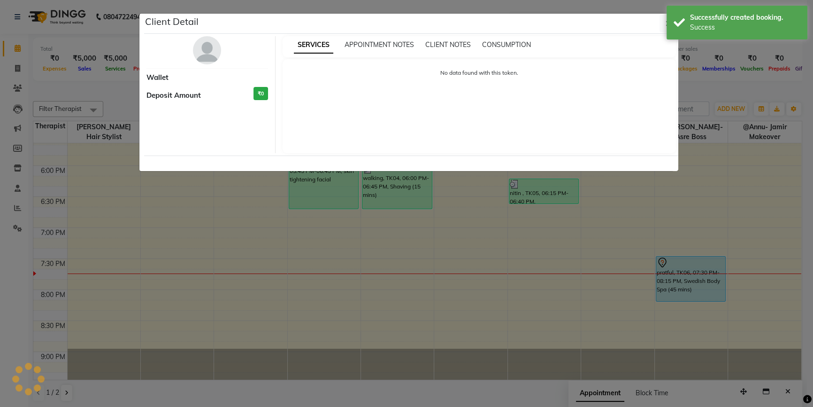
select select "7"
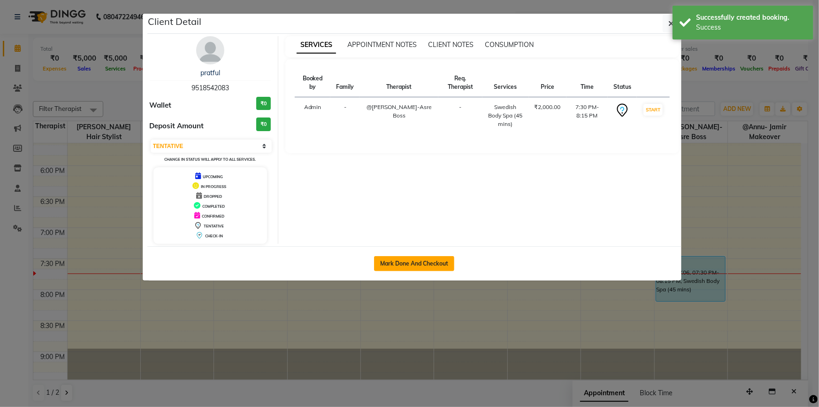
click at [437, 269] on button "Mark Done And Checkout" at bounding box center [414, 263] width 80 height 15
select select "service"
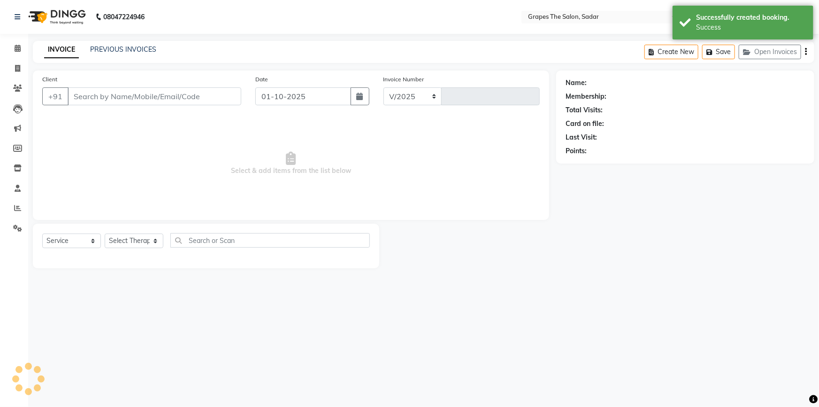
select select "55"
type input "1736"
type input "9518542083"
select select "2180"
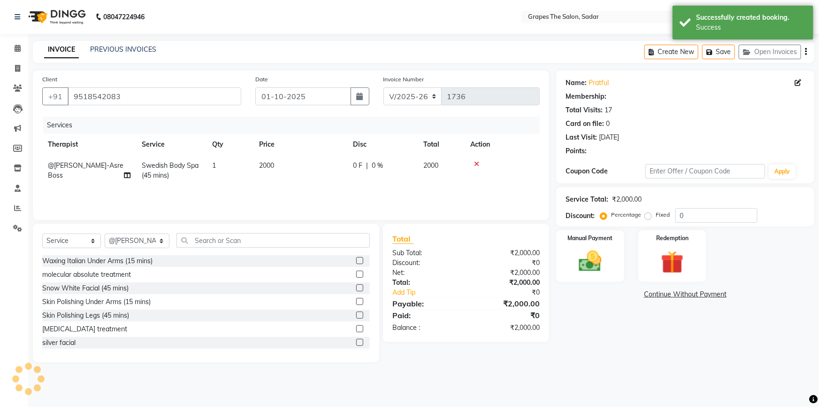
click at [266, 167] on span "2000" at bounding box center [266, 165] width 15 height 8
select select "2180"
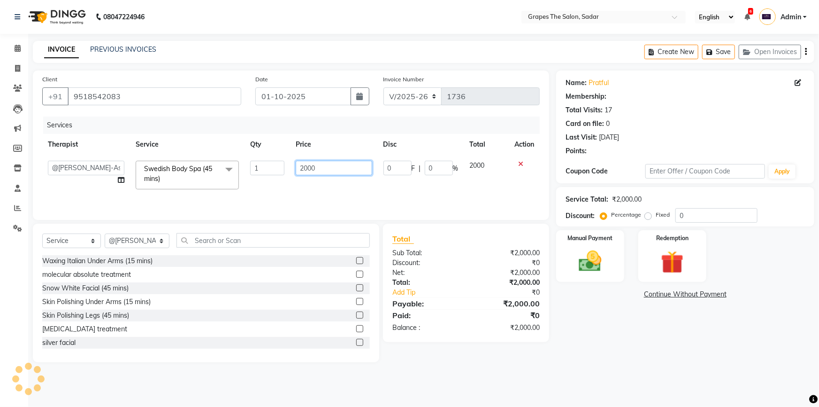
click at [306, 174] on input "2000" at bounding box center [334, 168] width 77 height 15
type input "1500"
click at [302, 188] on div "Services Therapist Service Qty Price Disc Total Action @Annu- jamir makeover [P…" at bounding box center [291, 163] width 498 height 94
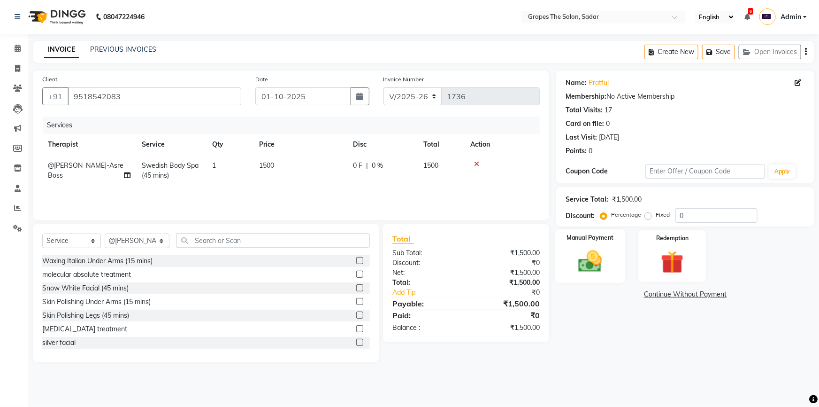
click at [597, 258] on img at bounding box center [590, 260] width 39 height 27
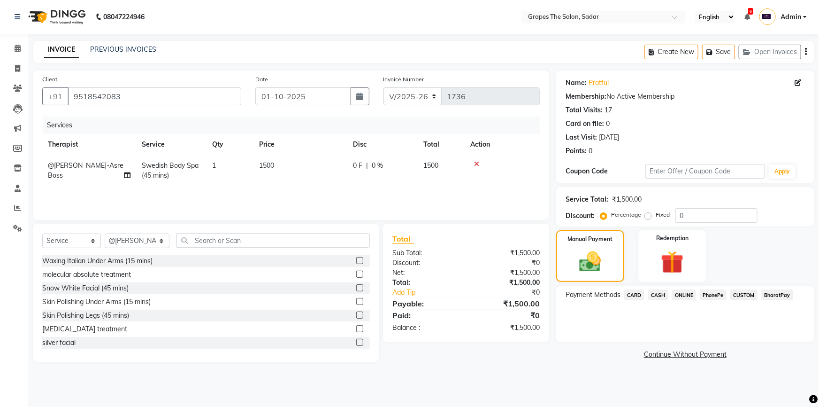
click at [661, 293] on span "CASH" at bounding box center [658, 294] width 20 height 11
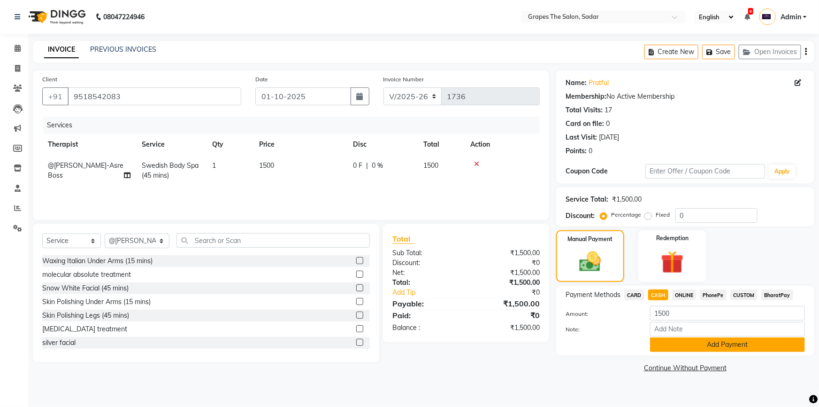
click at [679, 340] on button "Add Payment" at bounding box center [727, 344] width 155 height 15
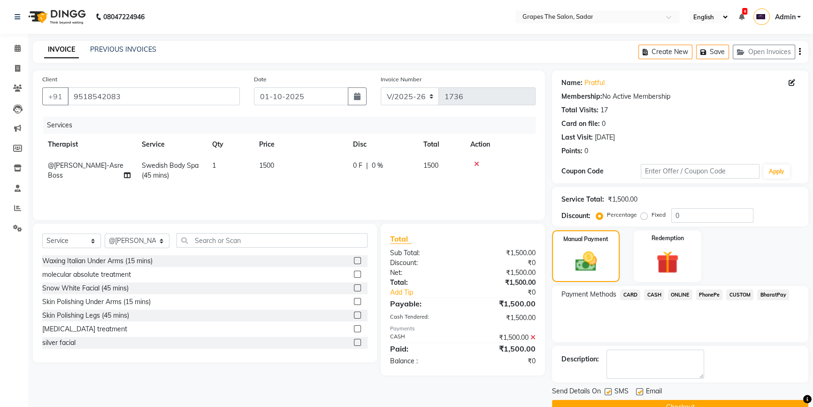
scroll to position [21, 0]
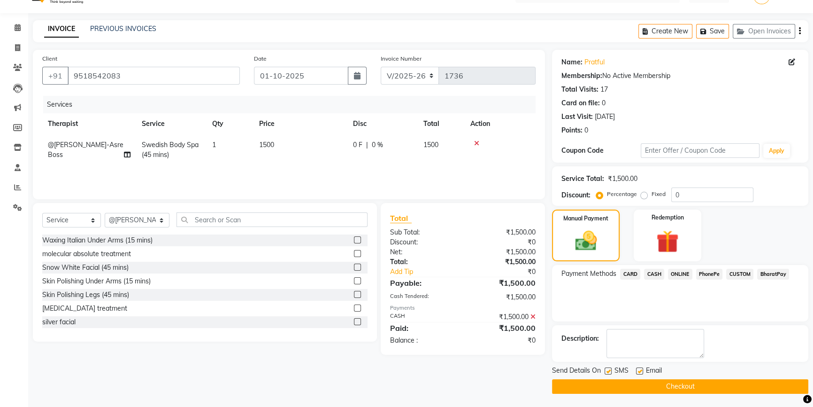
click at [641, 370] on label at bounding box center [639, 370] width 7 height 7
click at [641, 370] on input "checkbox" at bounding box center [639, 371] width 6 height 6
checkbox input "false"
click at [605, 367] on label at bounding box center [608, 370] width 7 height 7
click at [605, 368] on input "checkbox" at bounding box center [608, 371] width 6 height 6
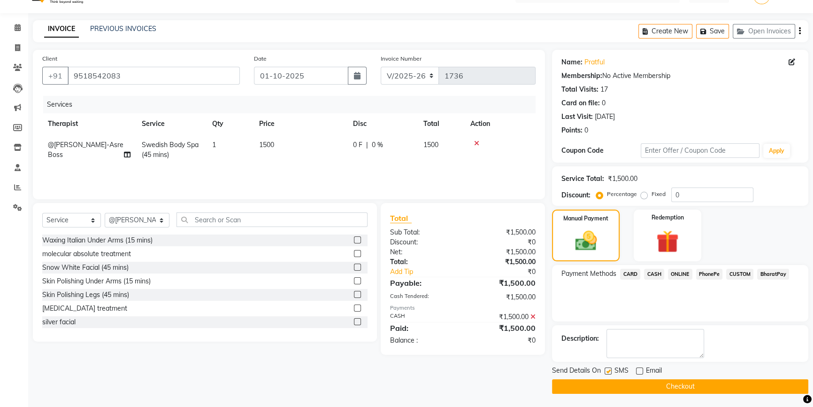
checkbox input "false"
click at [617, 381] on button "Checkout" at bounding box center [680, 386] width 256 height 15
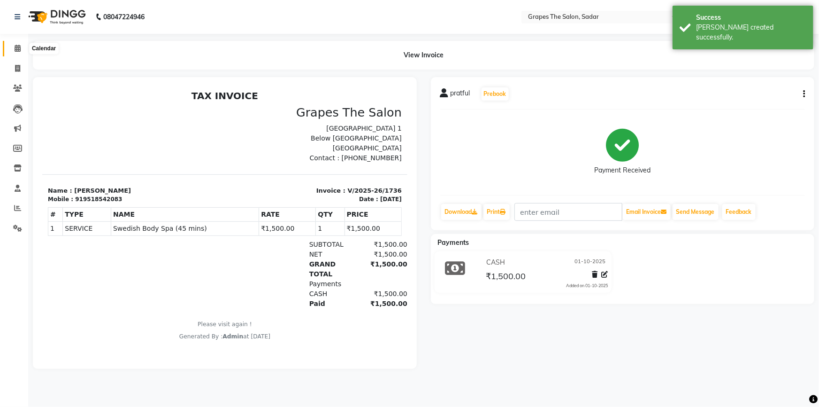
click at [18, 47] on icon at bounding box center [18, 48] width 6 height 7
